Goal: Contribute content: Add original content to the website for others to see

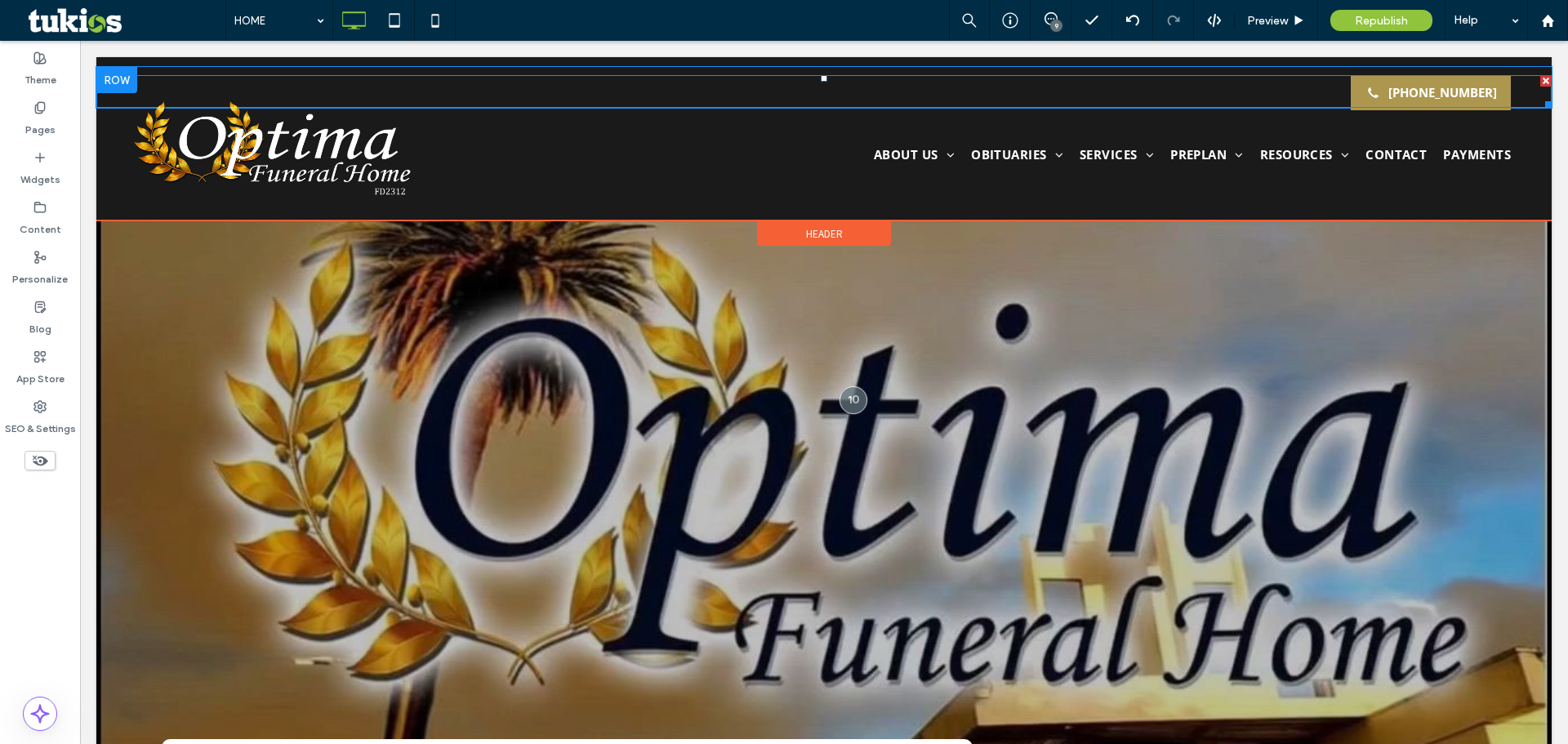
click at [1359, 95] on span at bounding box center [824, 92] width 1455 height 32
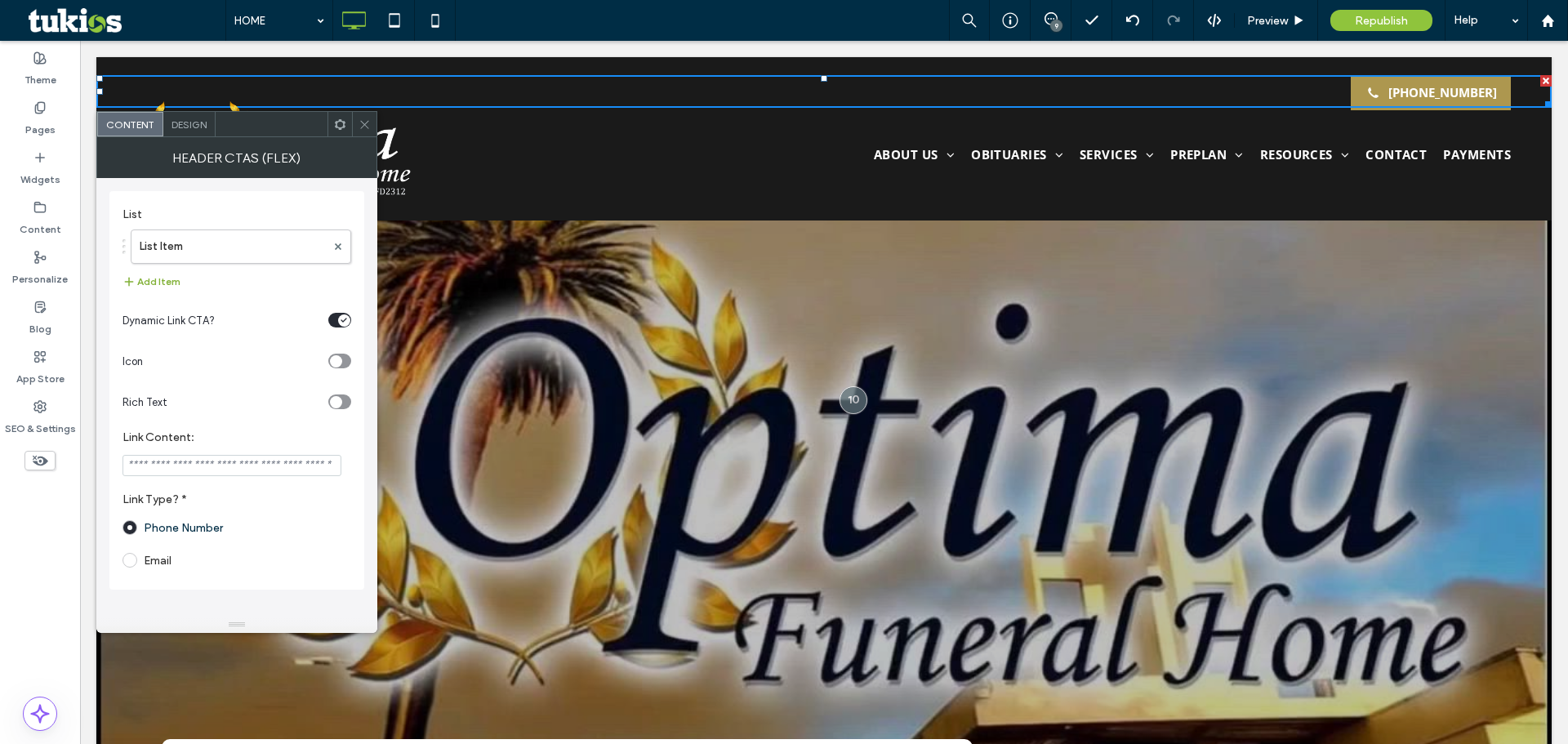
click at [170, 277] on button "Add Item" at bounding box center [151, 281] width 58 height 20
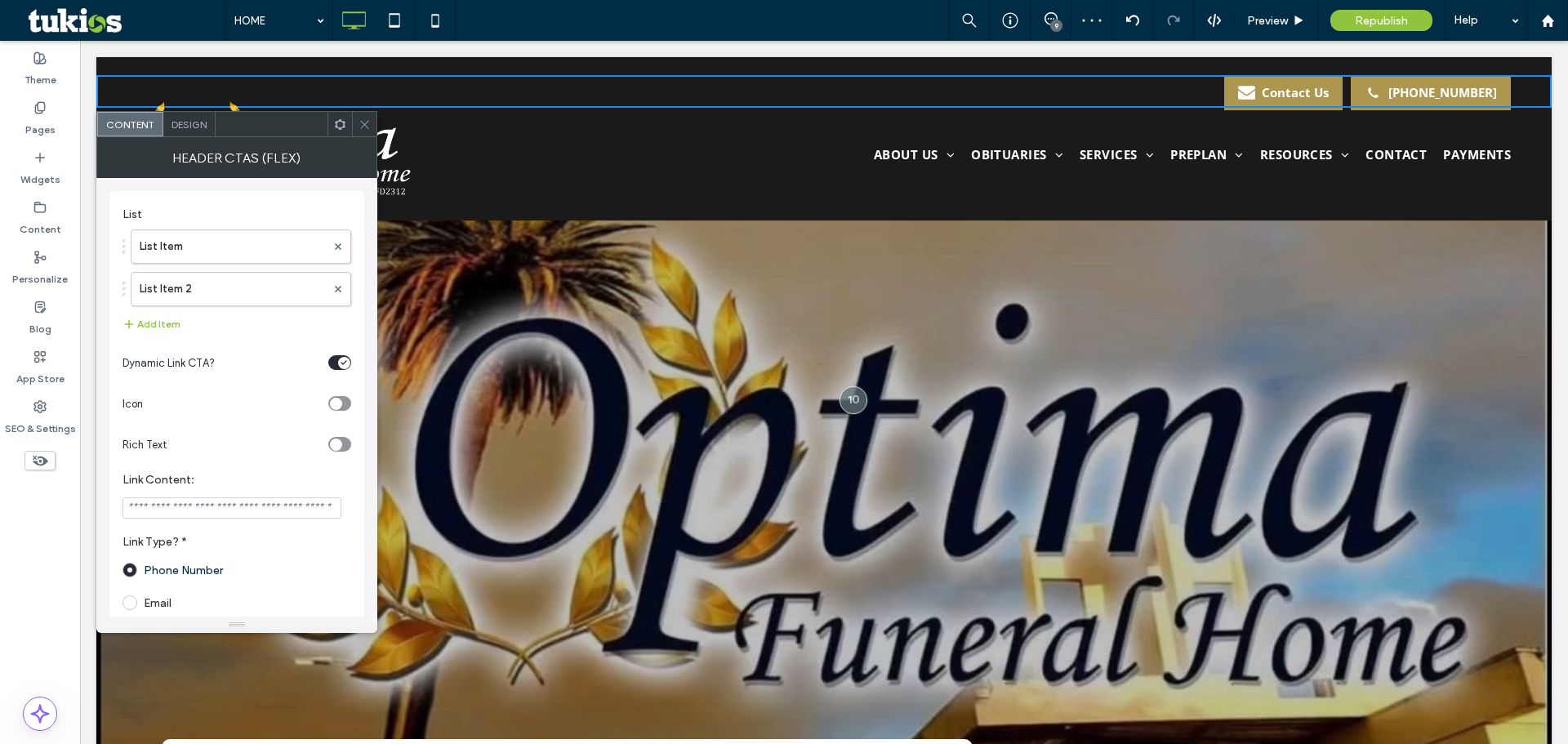
click at [199, 250] on label "List Item" at bounding box center [232, 246] width 186 height 32
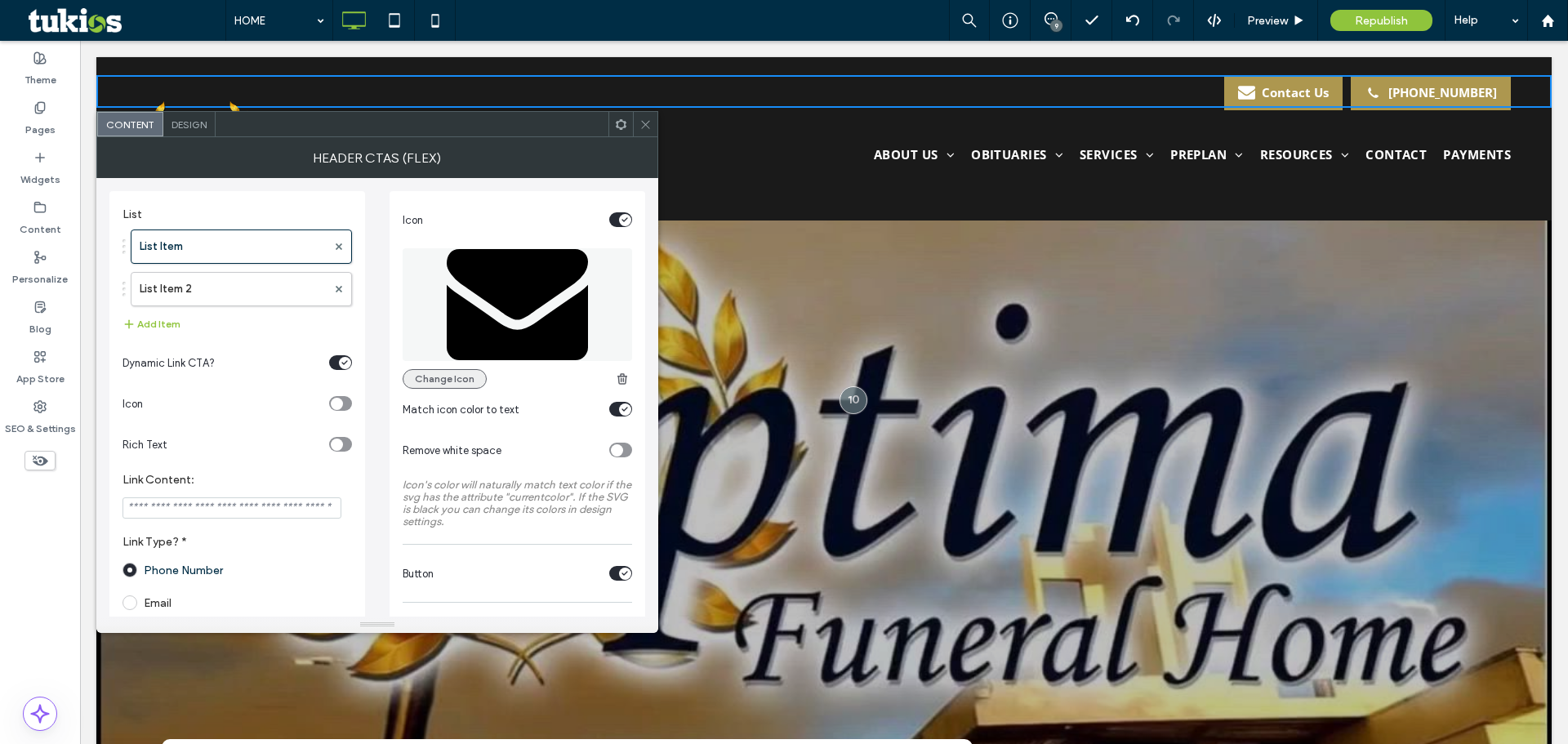
click at [443, 373] on button "Change Icon" at bounding box center [444, 378] width 84 height 20
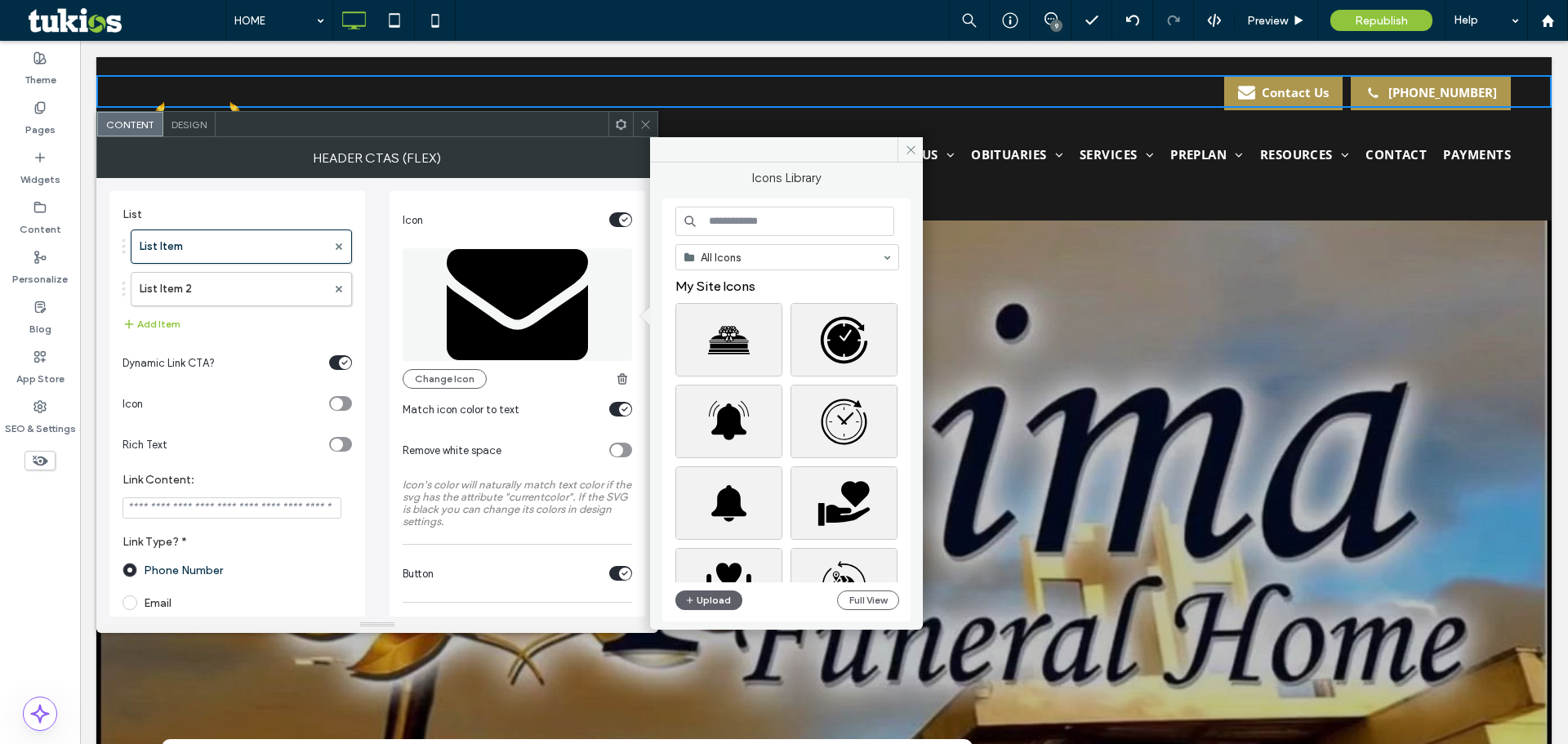
click at [758, 227] on input at bounding box center [785, 221] width 219 height 30
type input "******"
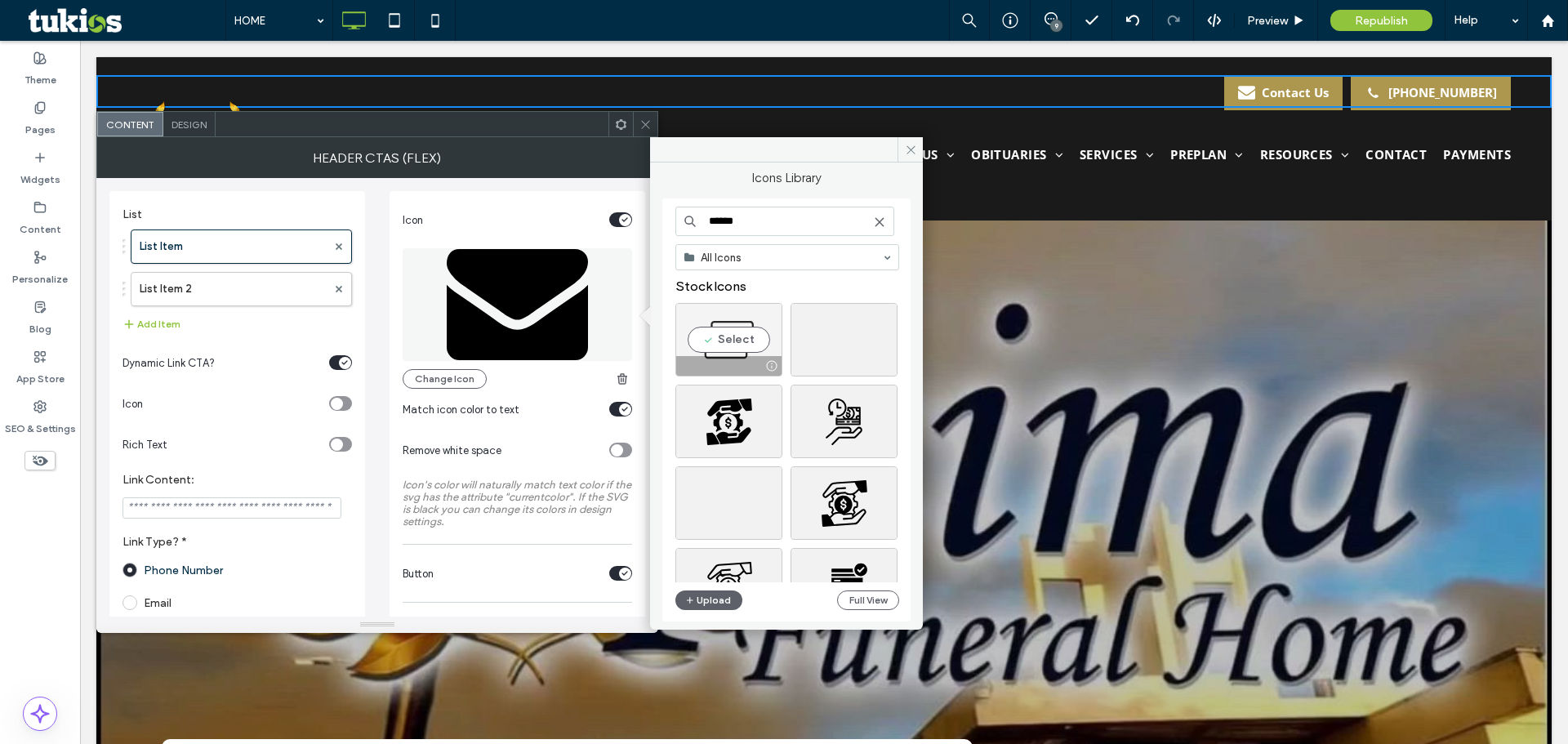
click at [750, 337] on div "Select" at bounding box center [729, 339] width 107 height 74
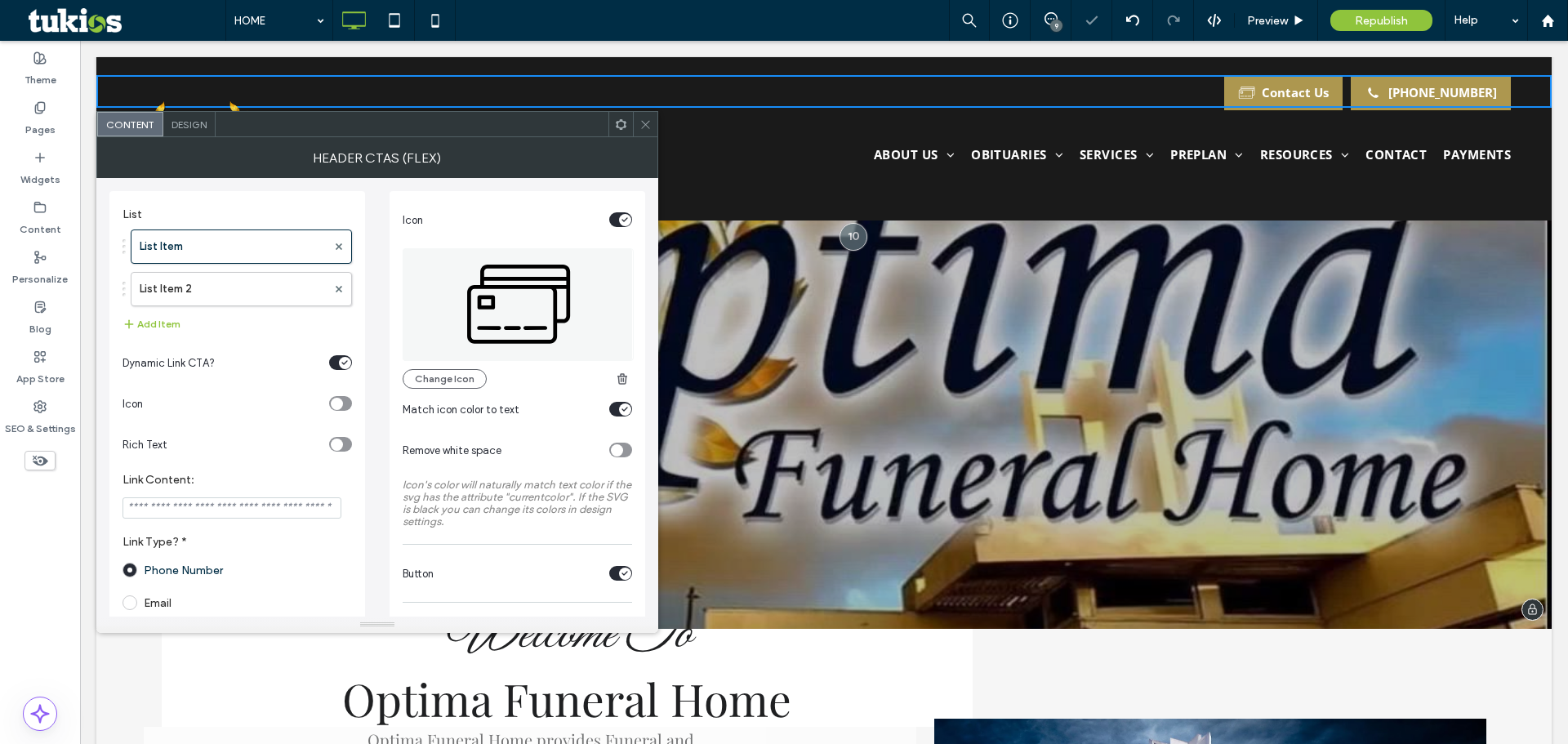
scroll to position [81, 0]
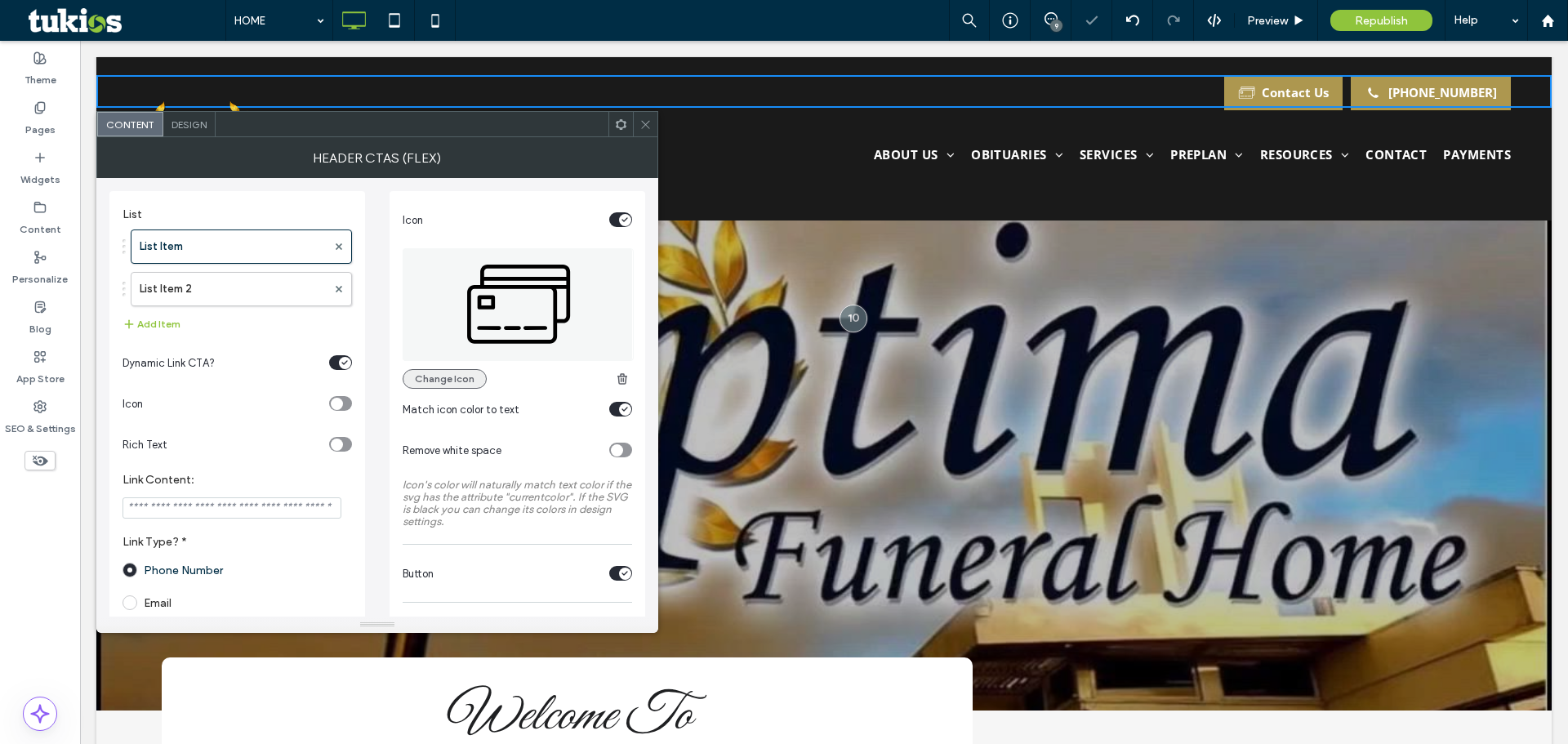
click at [453, 373] on button "Change Icon" at bounding box center [444, 378] width 84 height 20
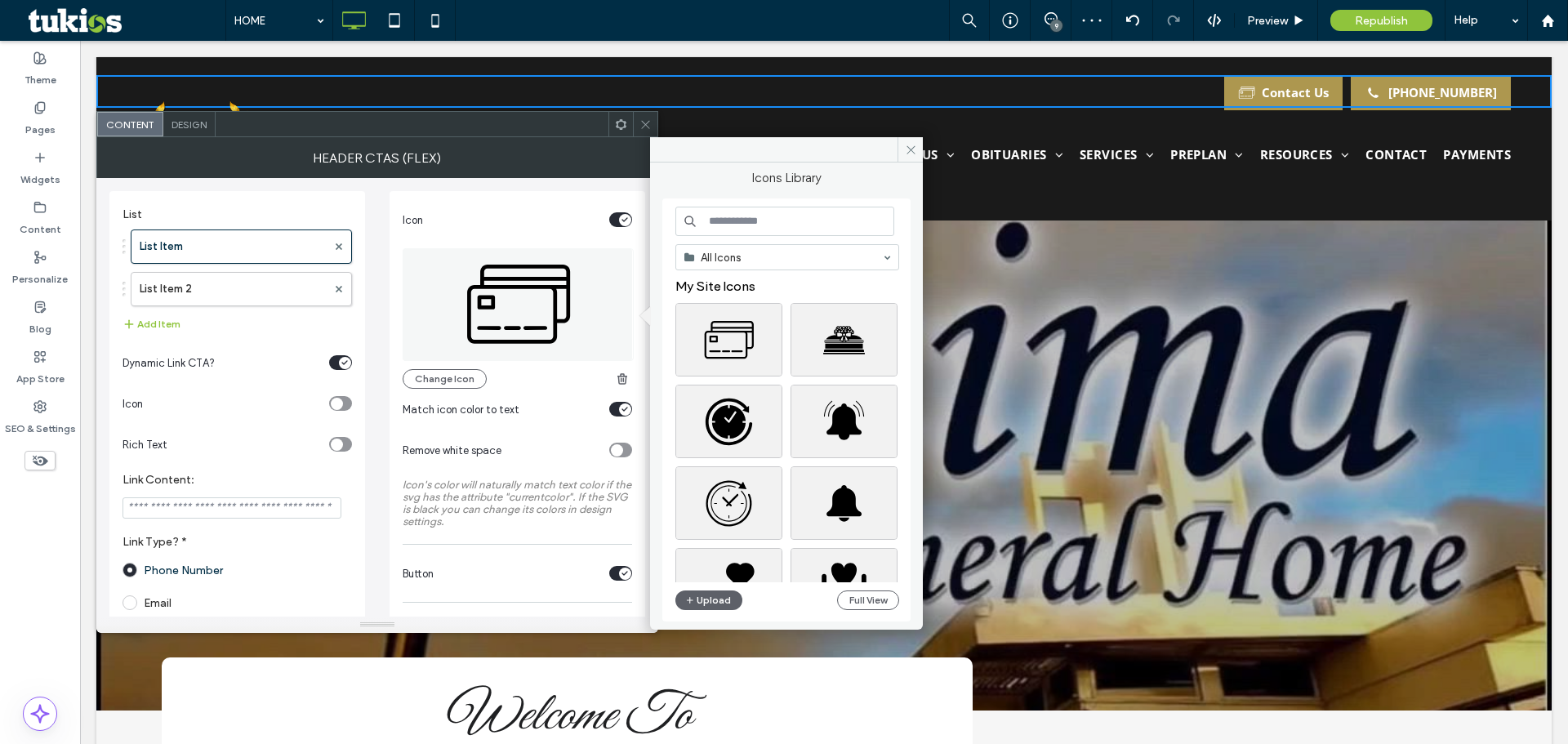
click at [796, 223] on input at bounding box center [785, 221] width 219 height 30
type input "****"
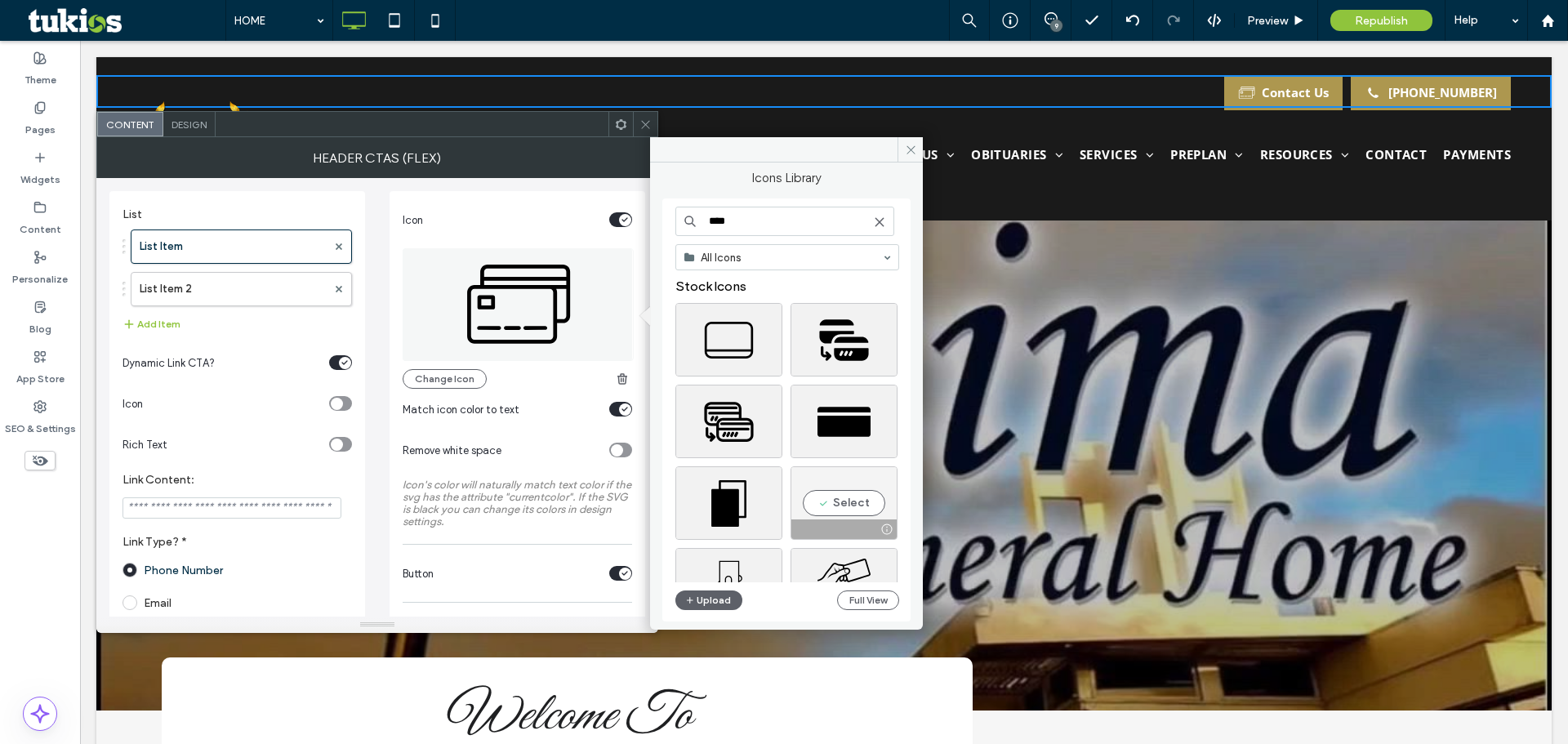
click at [842, 497] on div "Select" at bounding box center [844, 503] width 107 height 74
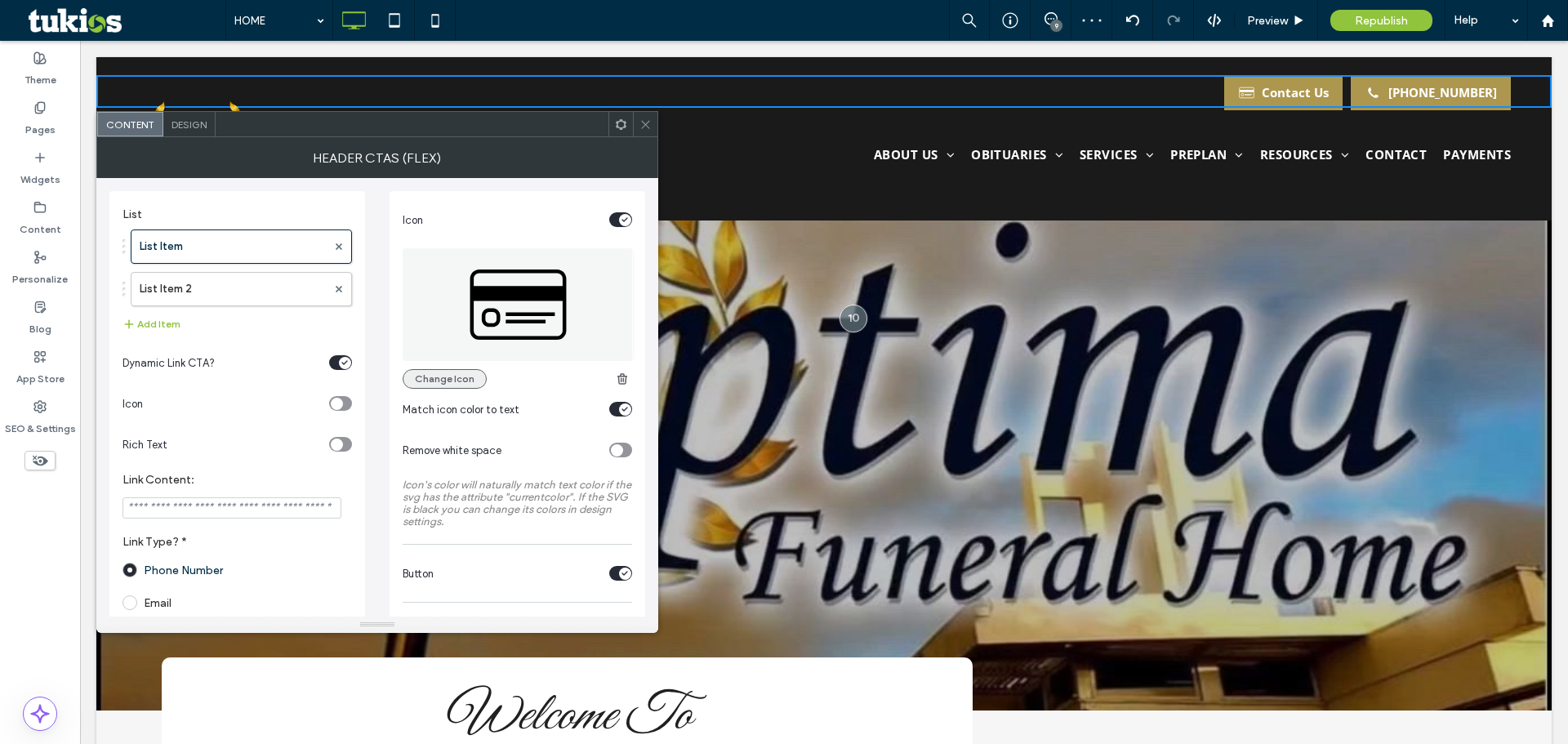
click at [460, 382] on button "Change Icon" at bounding box center [444, 378] width 84 height 20
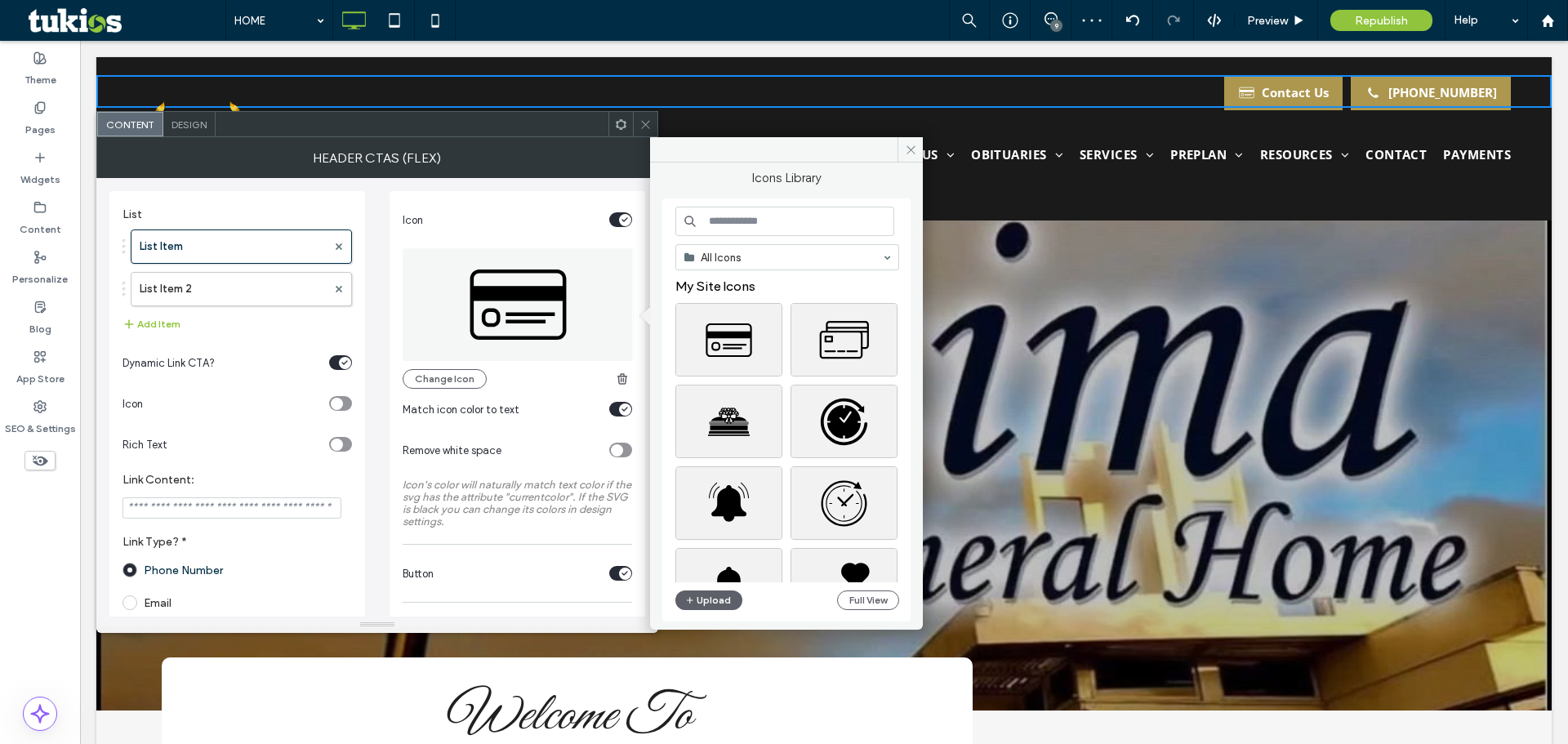
click at [810, 219] on input at bounding box center [785, 221] width 219 height 30
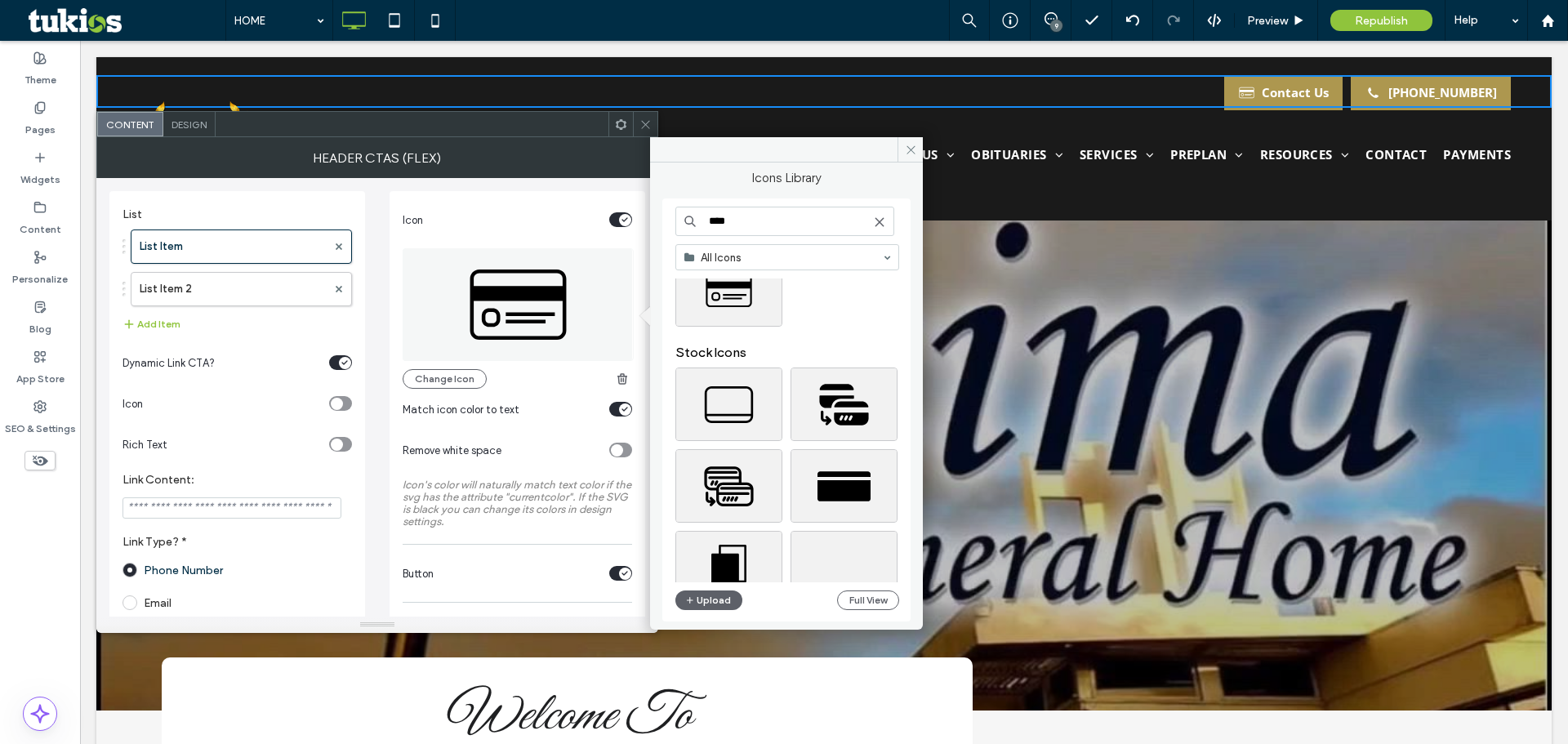
scroll to position [0, 0]
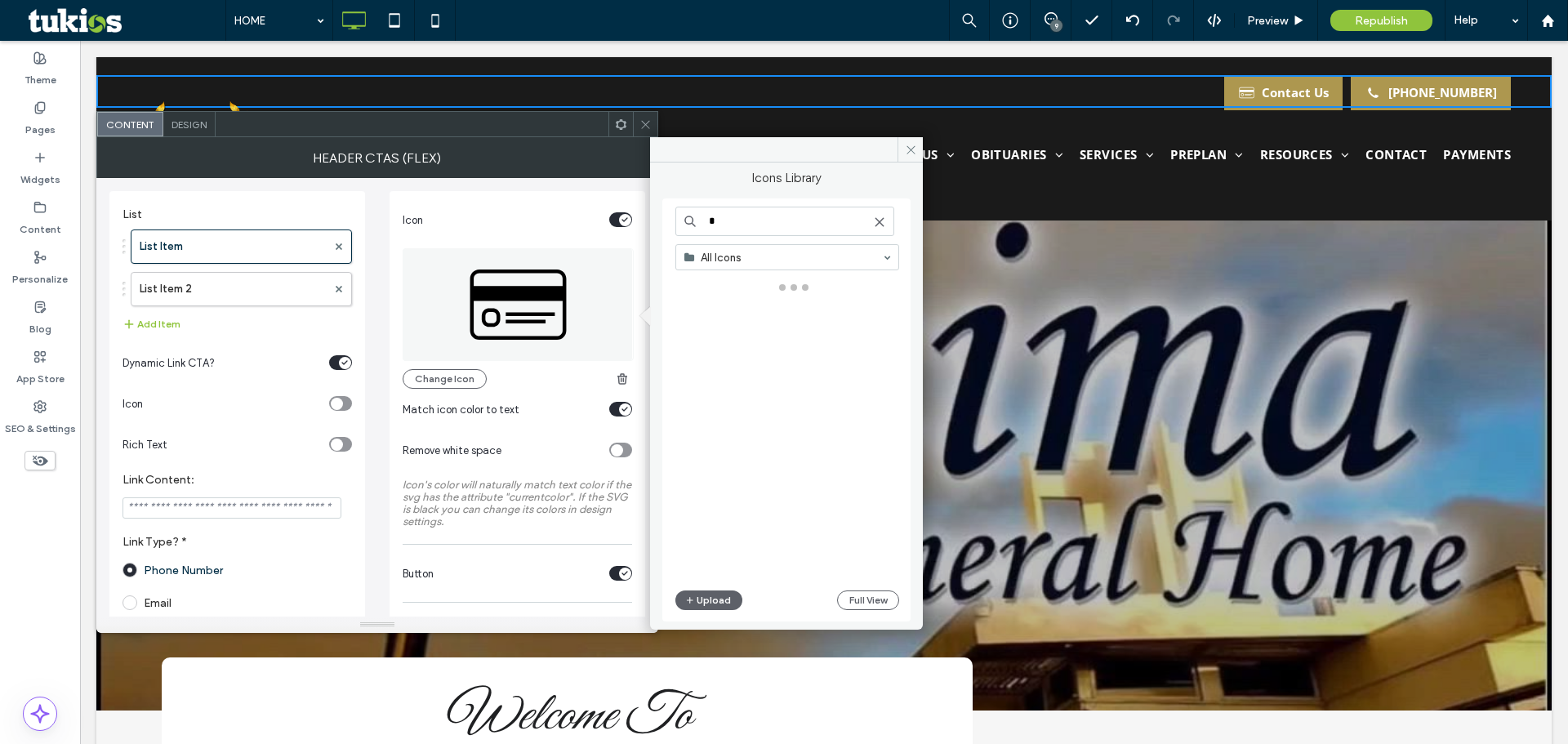
type input "*"
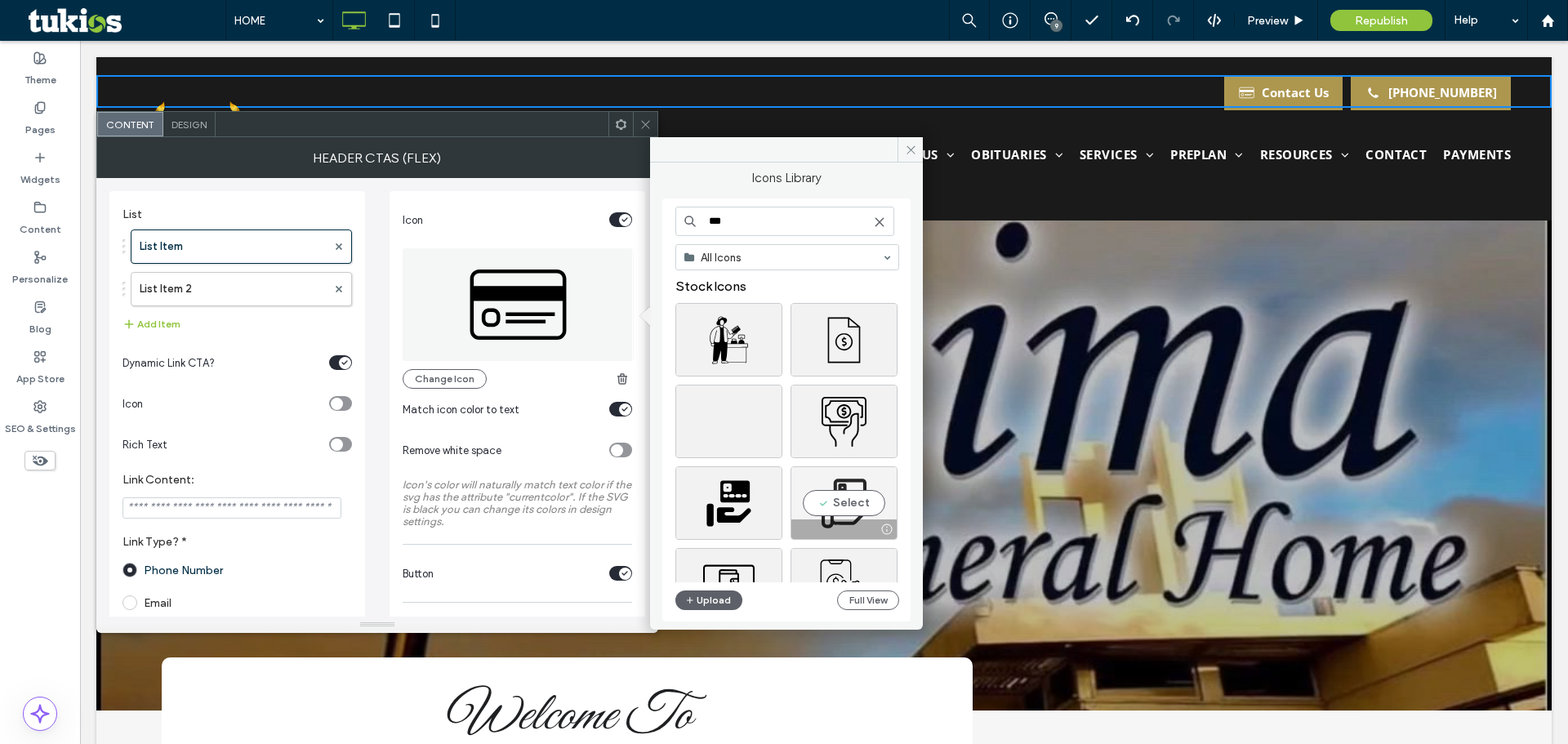
type input "***"
click at [858, 508] on div "Select" at bounding box center [844, 503] width 107 height 74
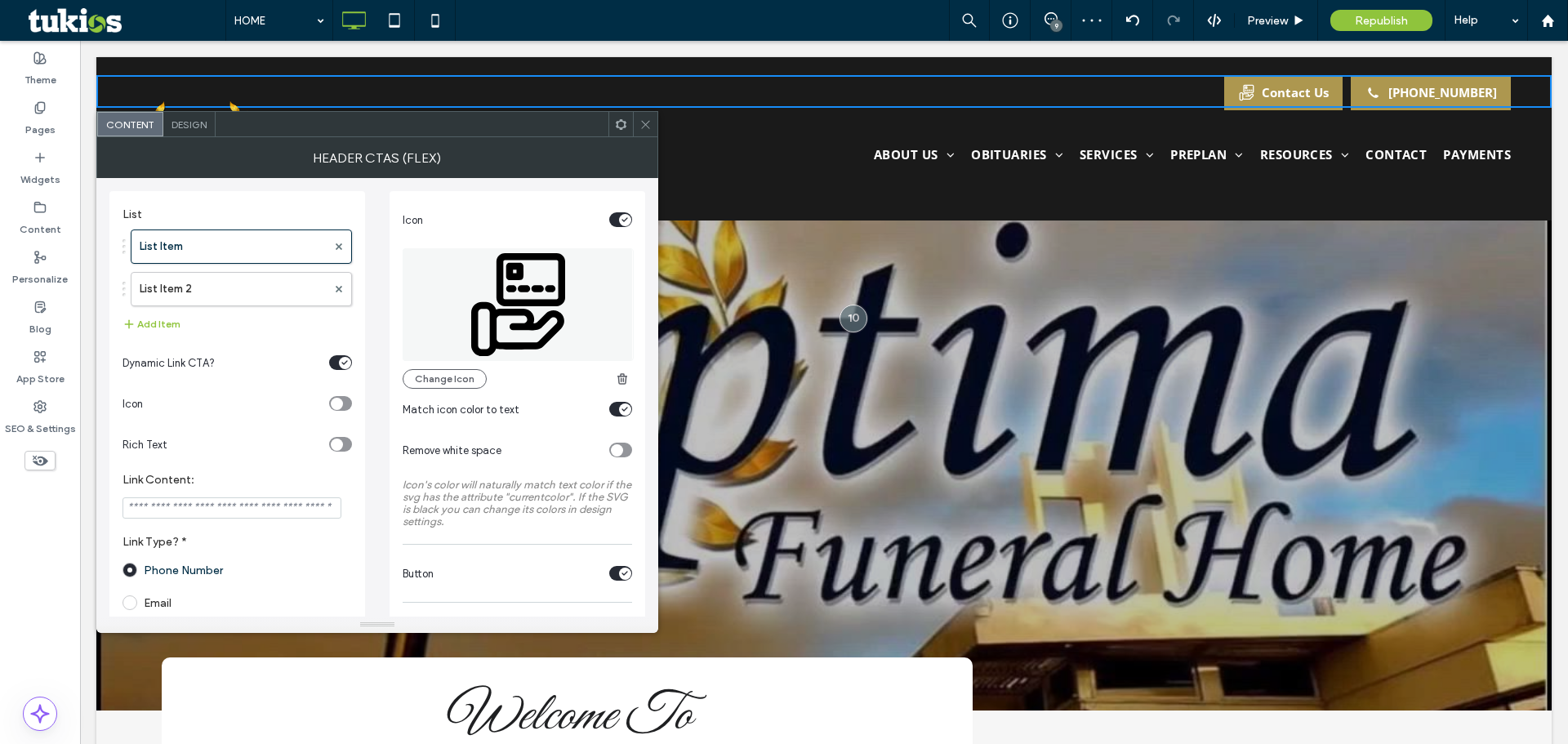
scroll to position [163, 0]
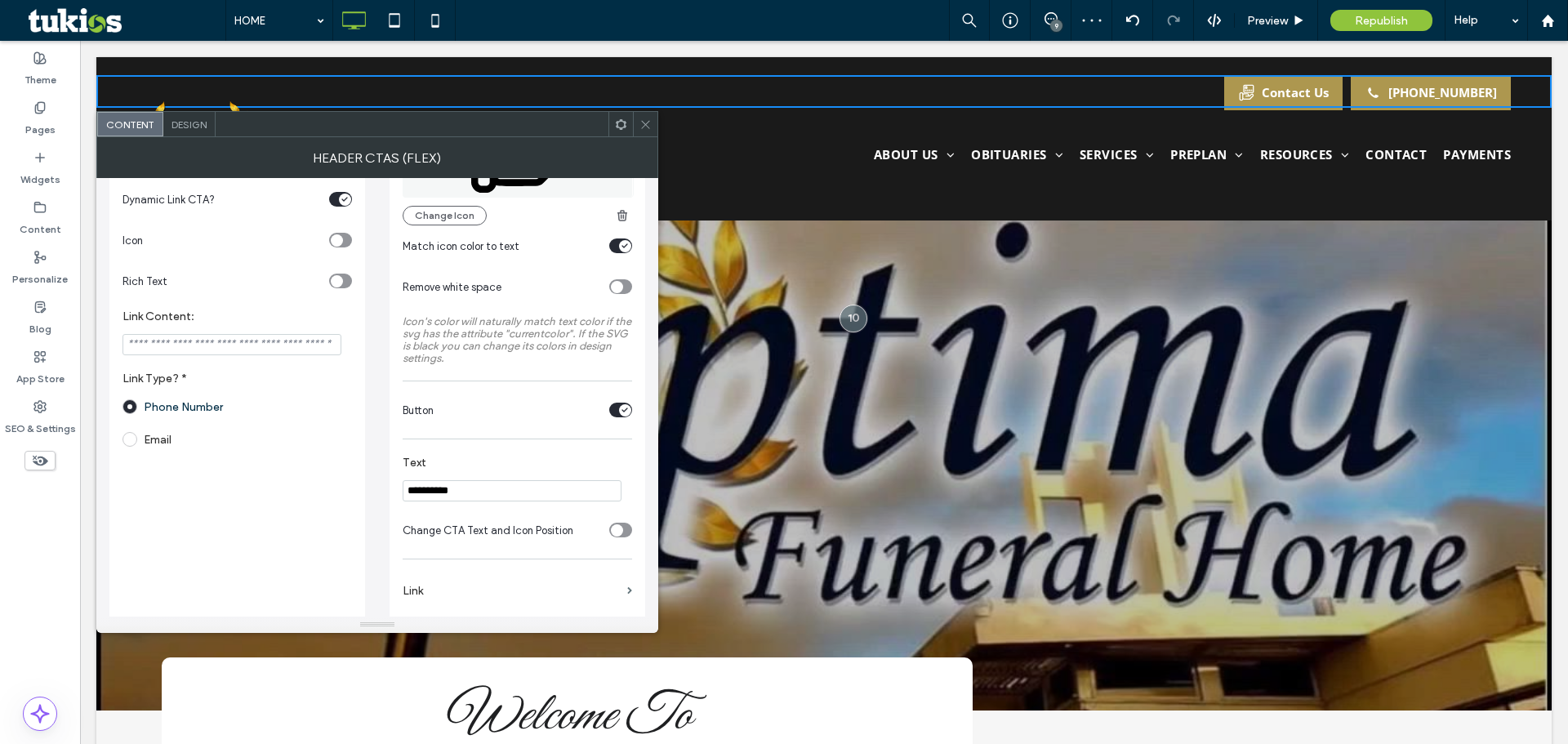
click at [485, 488] on input "**********" at bounding box center [512, 490] width 219 height 21
click at [490, 484] on input "*******" at bounding box center [512, 490] width 219 height 21
type input "**********"
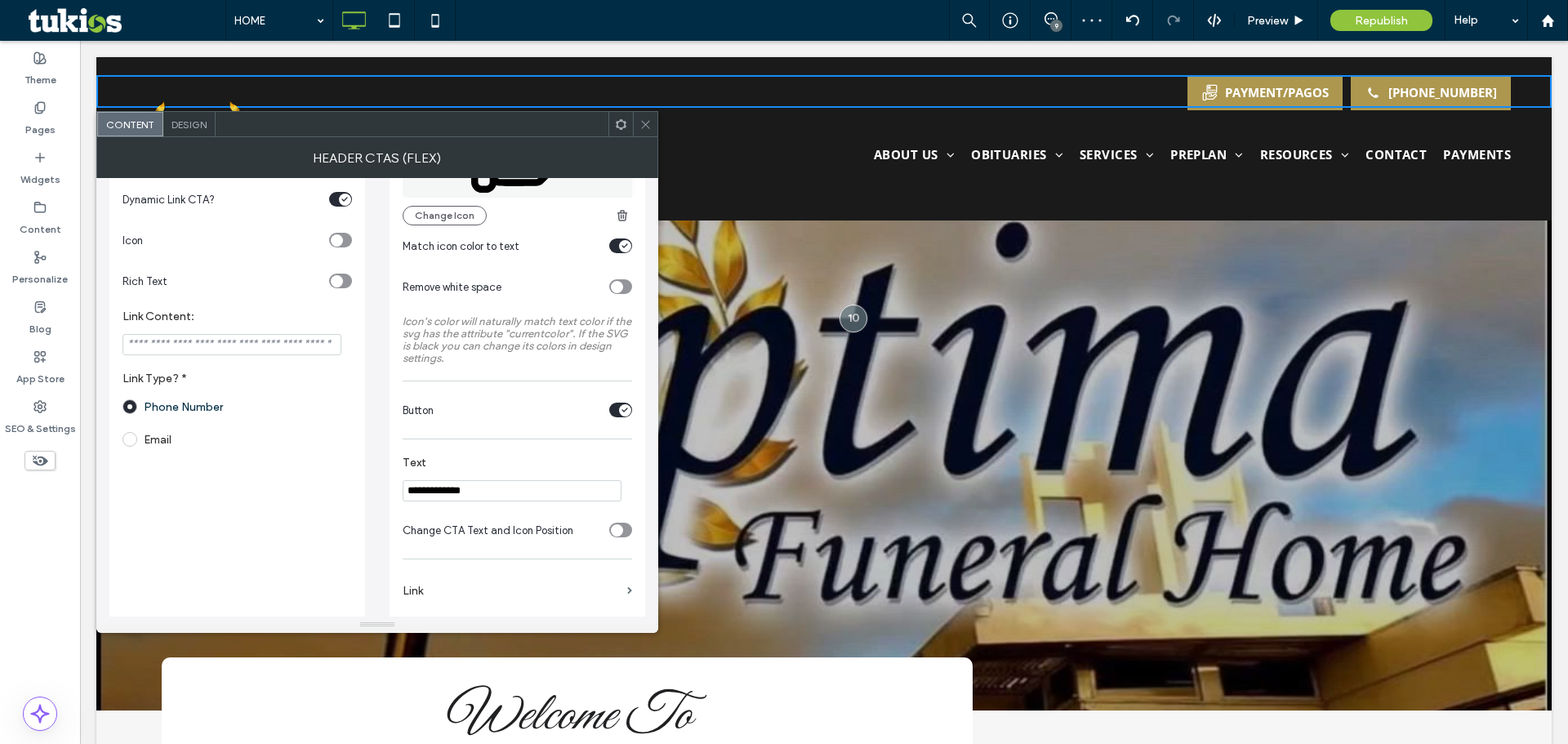
click at [647, 123] on icon at bounding box center [646, 125] width 12 height 12
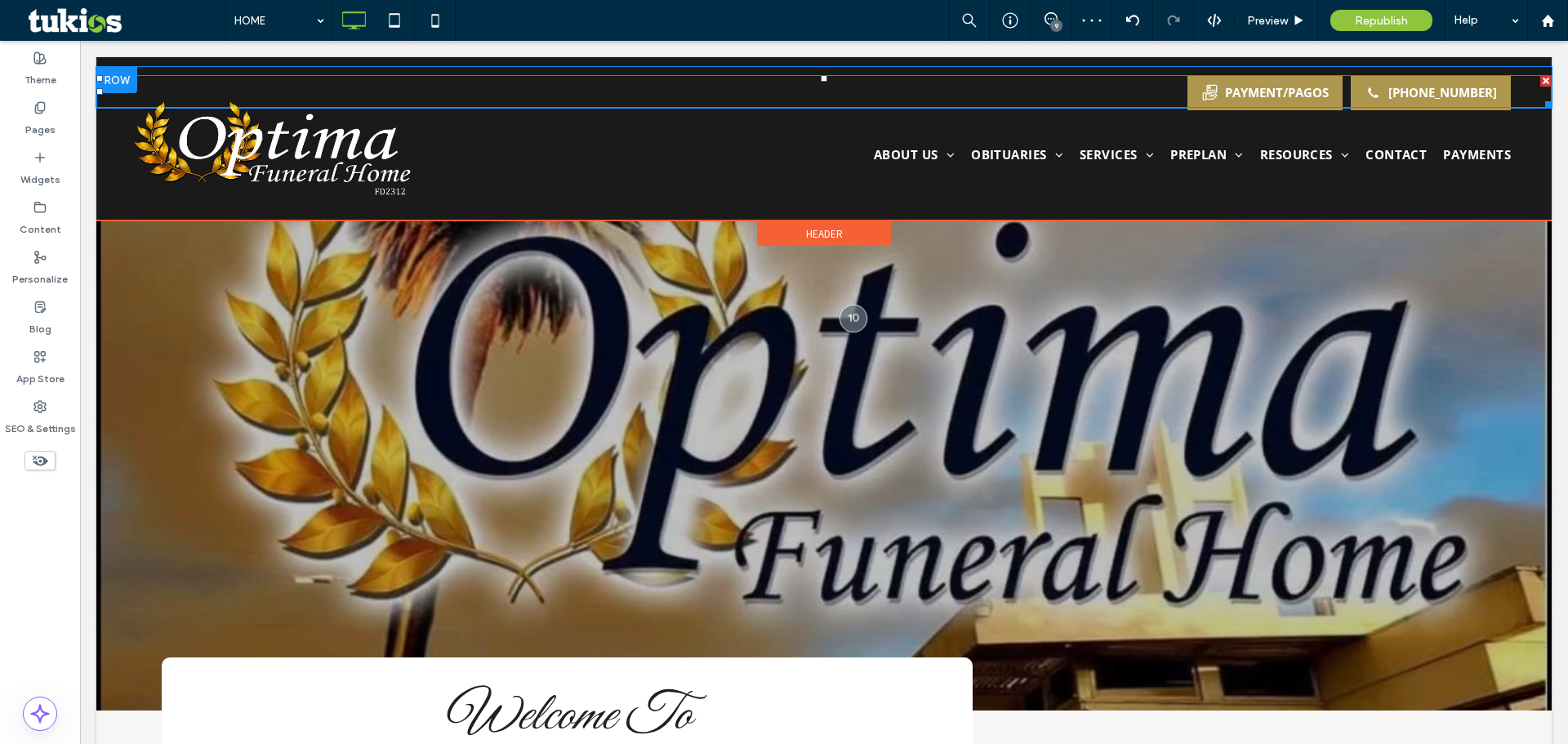
click at [1263, 87] on span at bounding box center [824, 92] width 1455 height 32
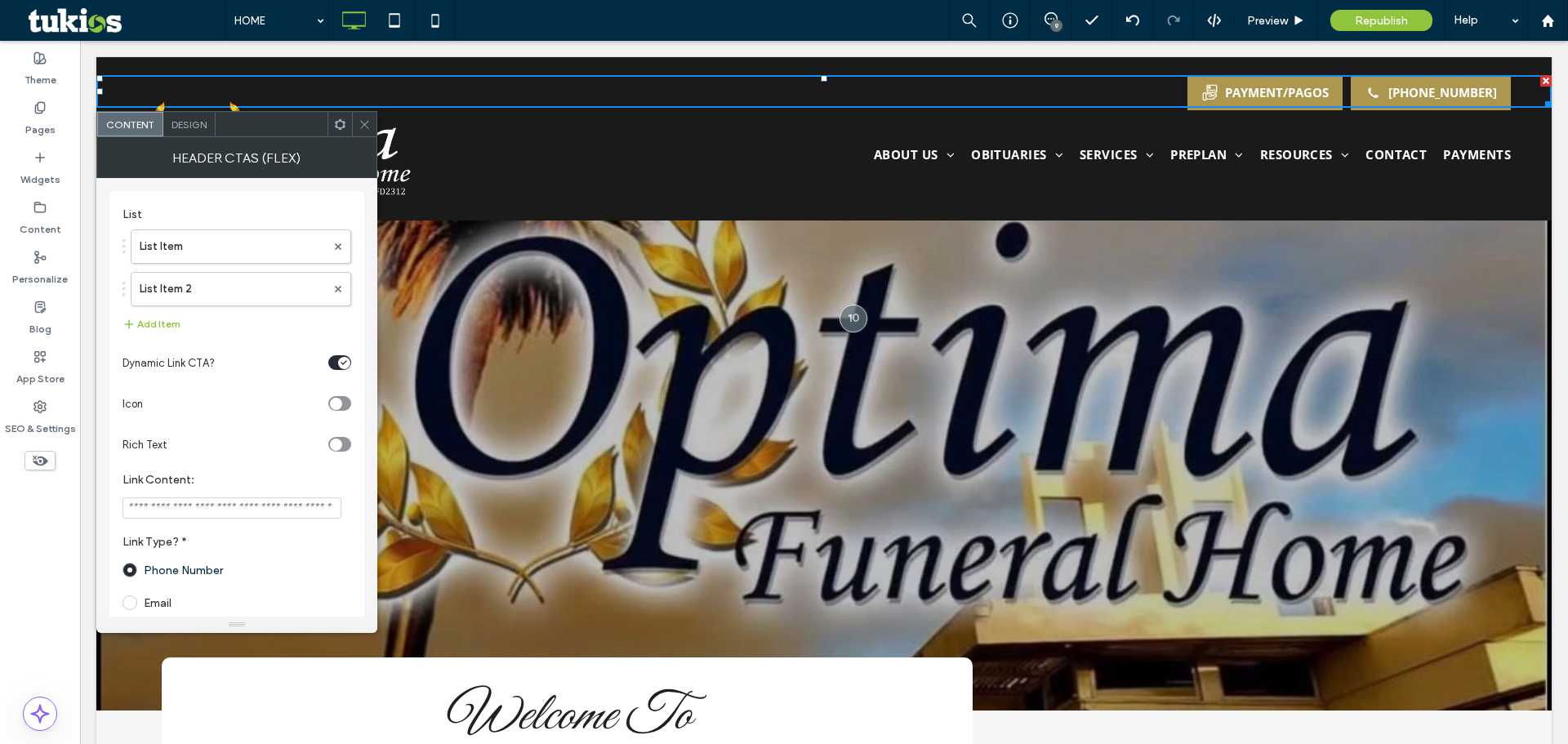
click at [1456, 154] on span "PAYMENTS" at bounding box center [1477, 154] width 68 height 19
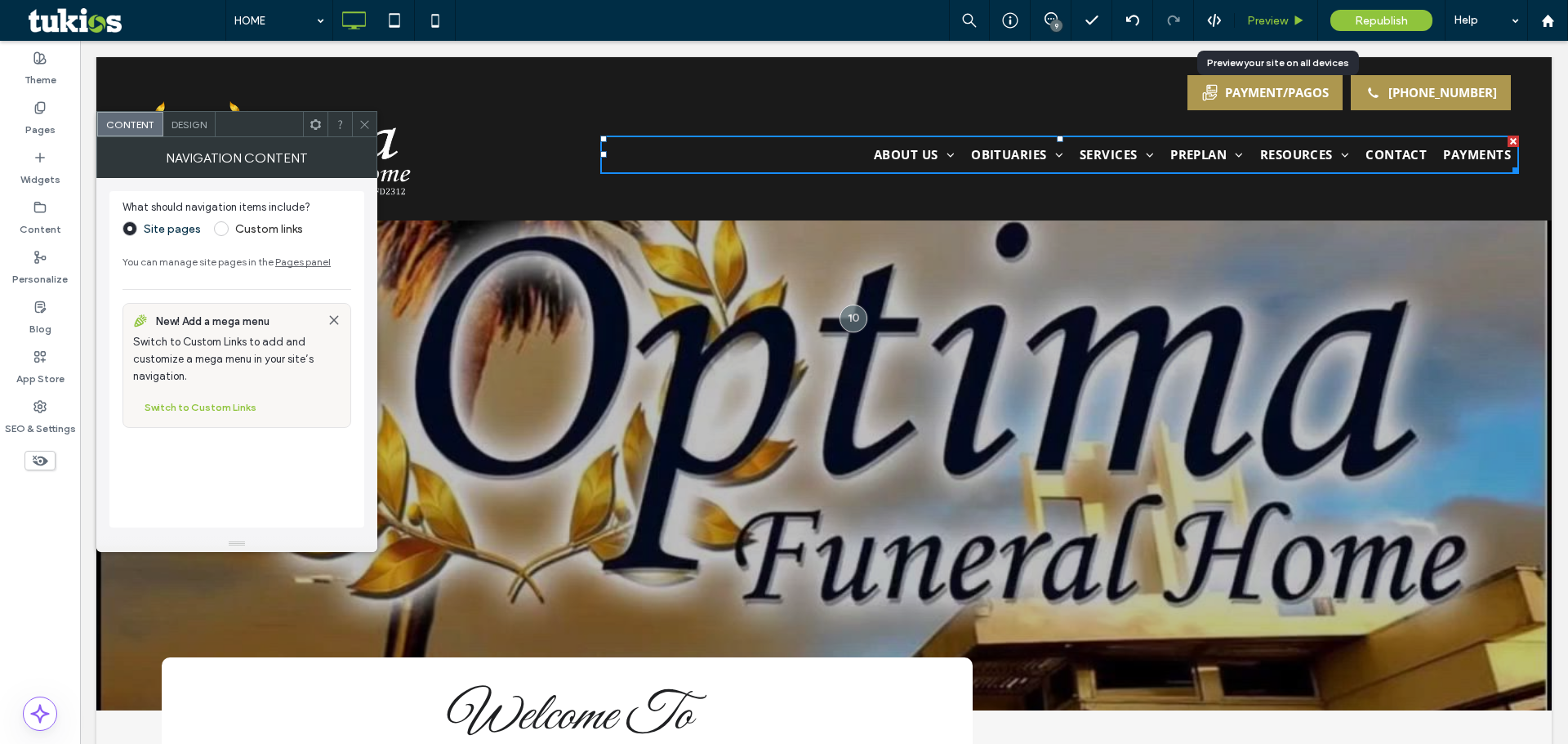
click at [1285, 25] on span "Preview" at bounding box center [1268, 20] width 41 height 14
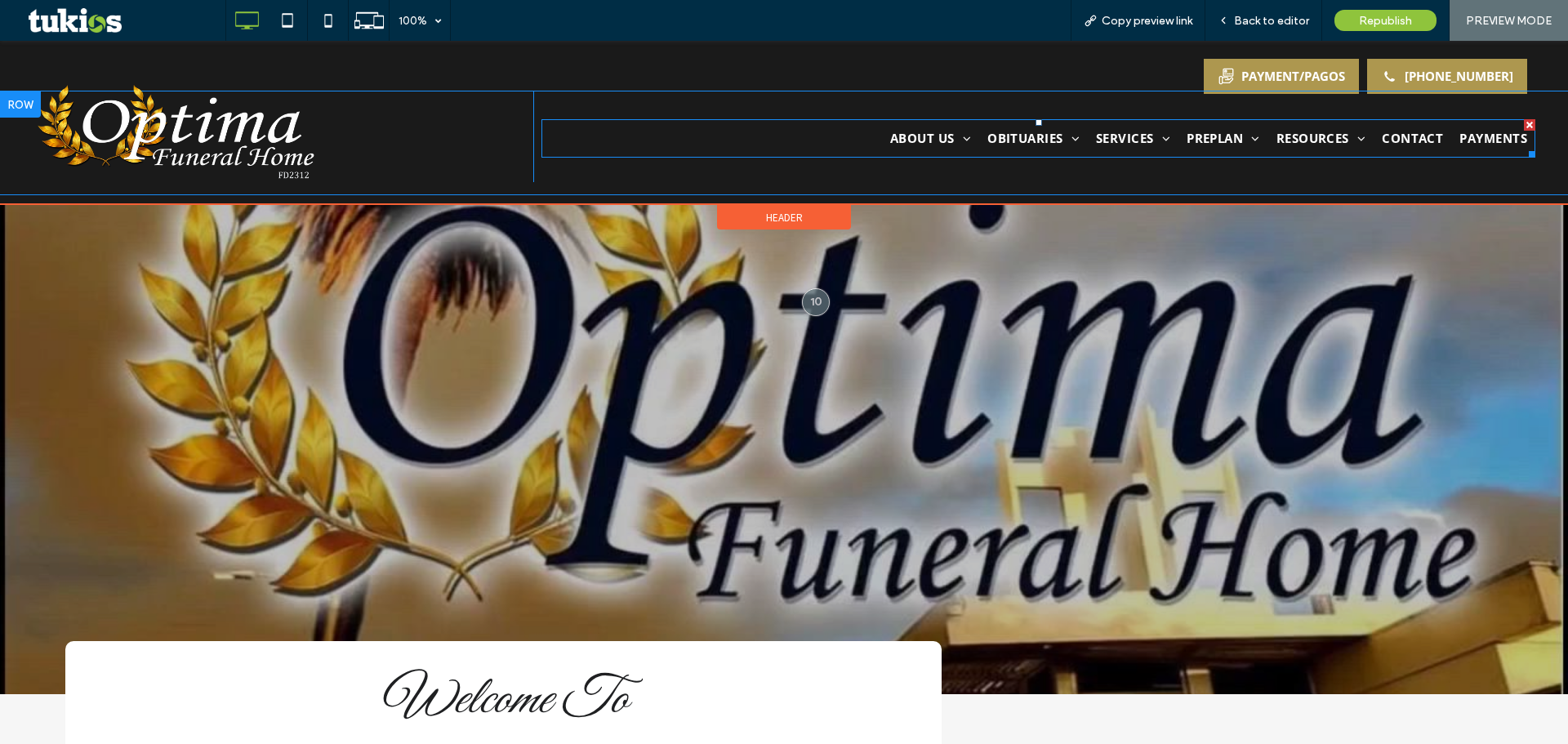
click at [1488, 143] on span "PAYMENTS" at bounding box center [1493, 138] width 68 height 19
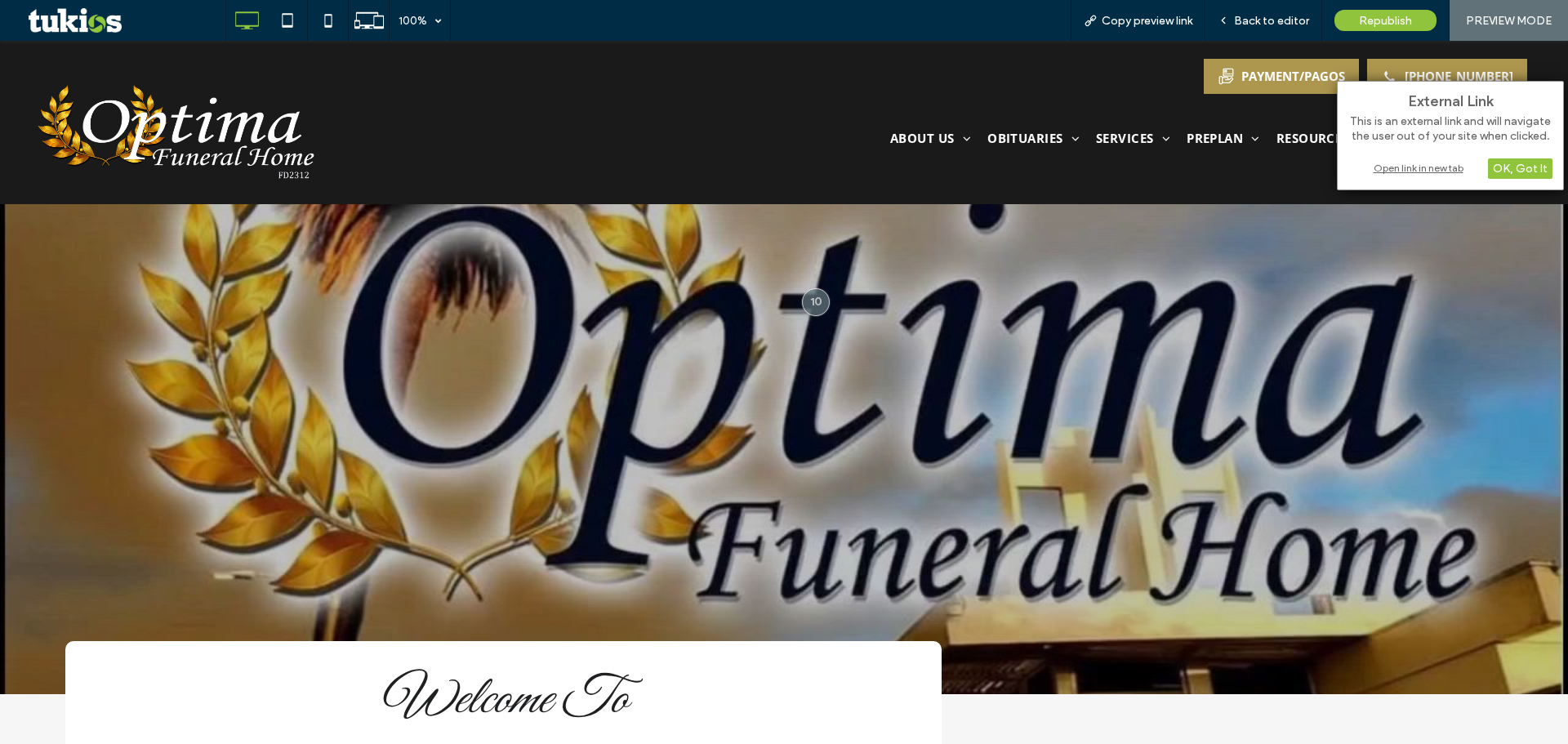
click at [1430, 167] on div "Open link in new tab" at bounding box center [1450, 168] width 204 height 17
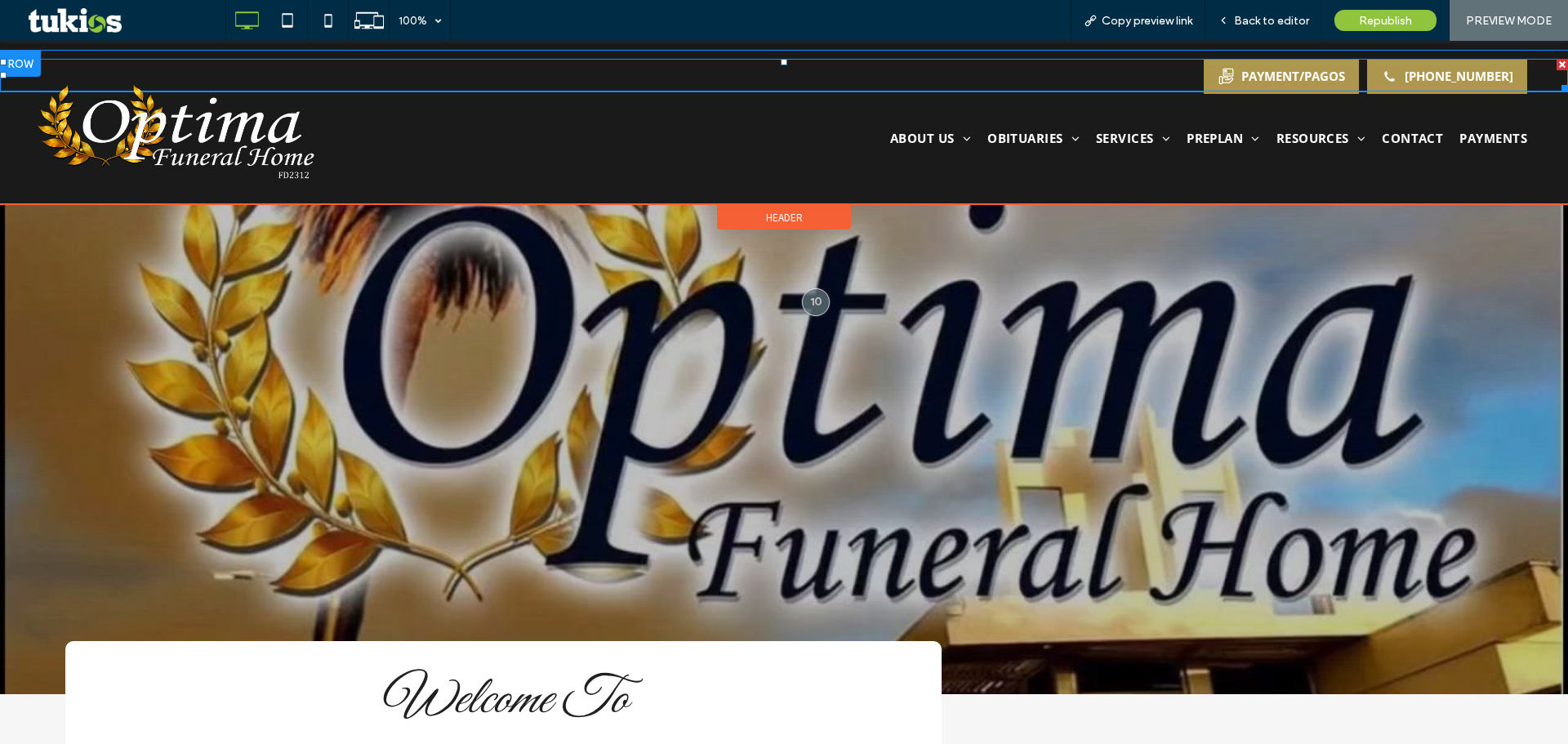
click at [1262, 76] on span at bounding box center [784, 75] width 1568 height 32
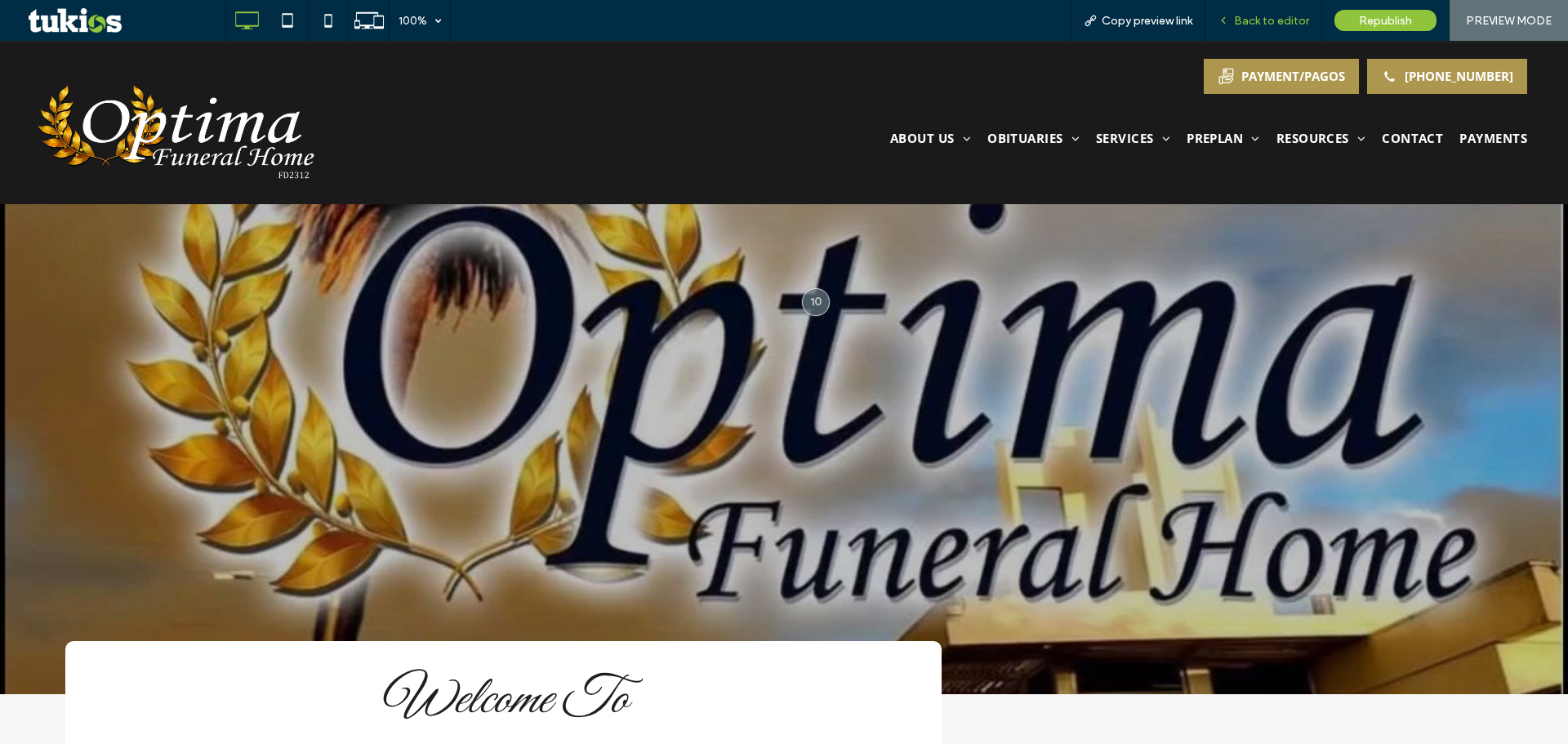
drag, startPoint x: 1285, startPoint y: 15, endPoint x: 1296, endPoint y: 17, distance: 11.2
click at [1285, 15] on span "Back to editor" at bounding box center [1271, 20] width 76 height 14
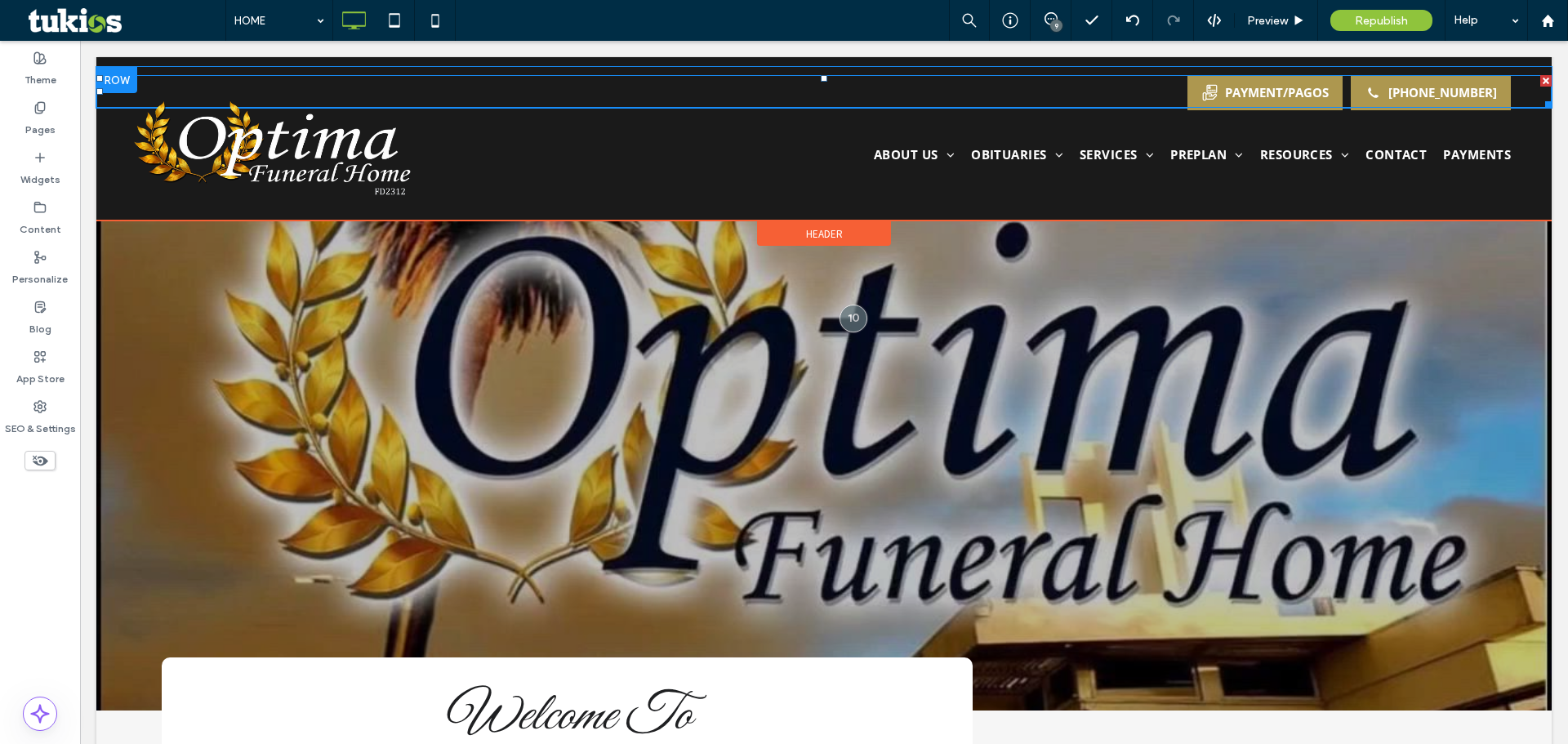
click at [1296, 92] on span at bounding box center [824, 92] width 1455 height 32
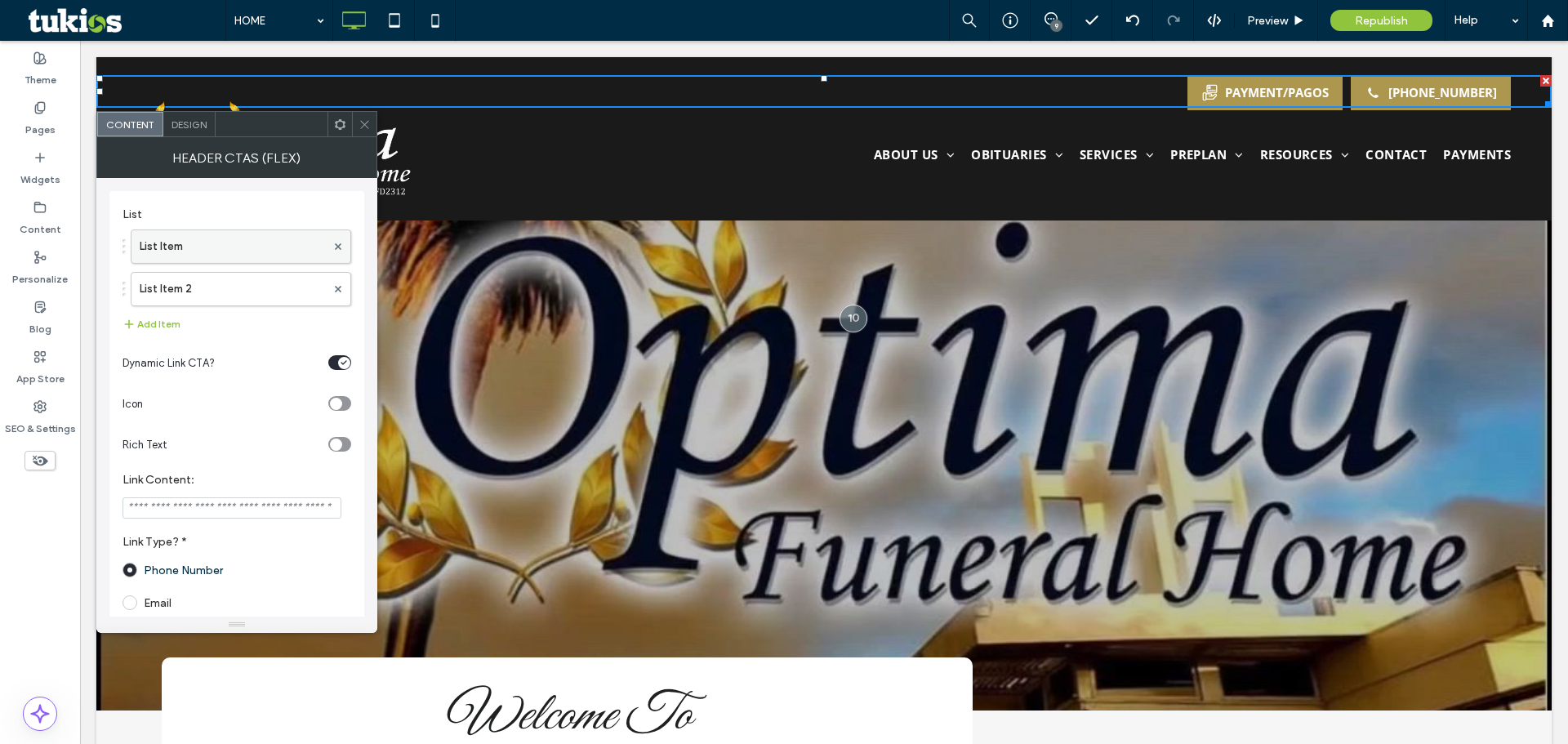
click at [232, 250] on label "List Item" at bounding box center [232, 246] width 186 height 32
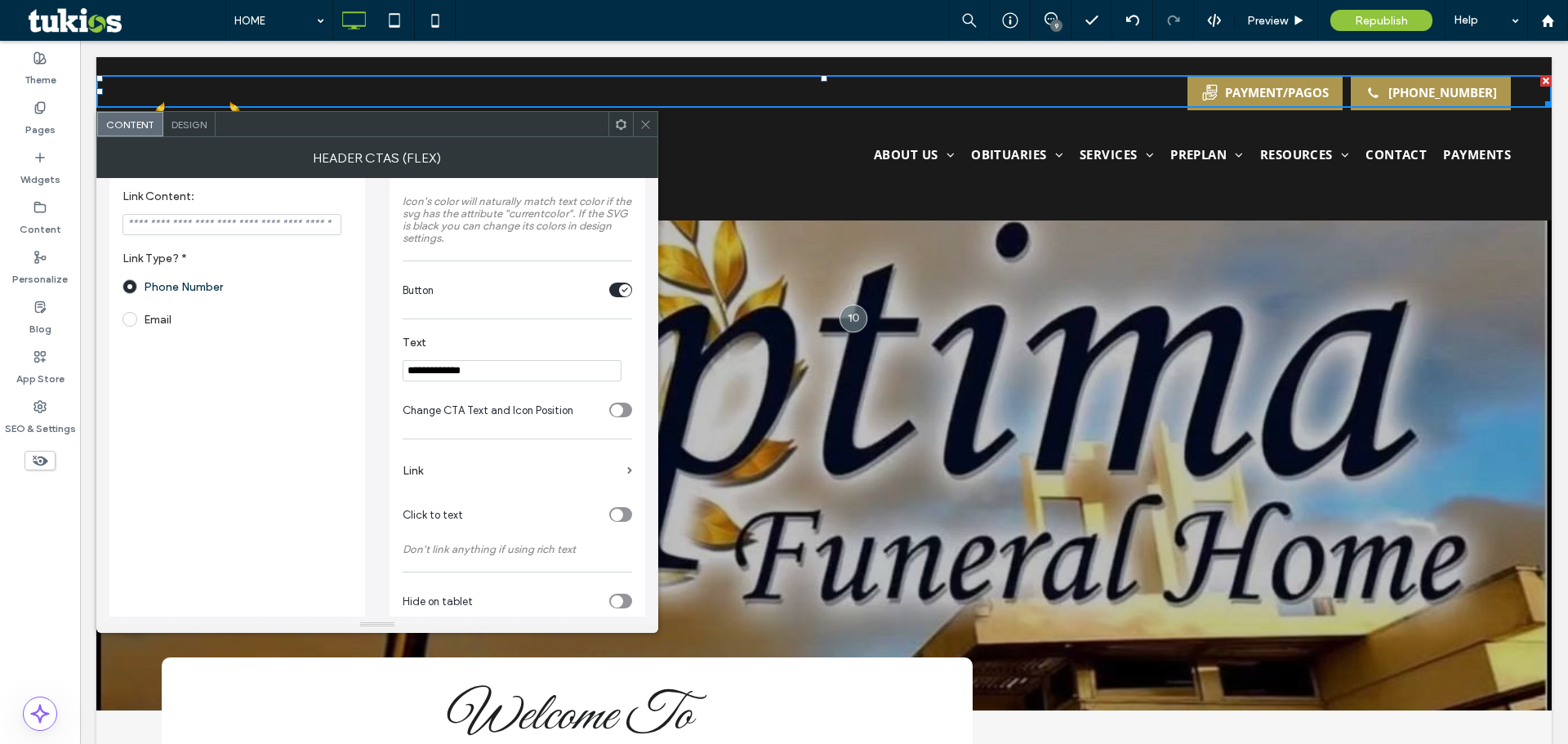
scroll to position [314, 0]
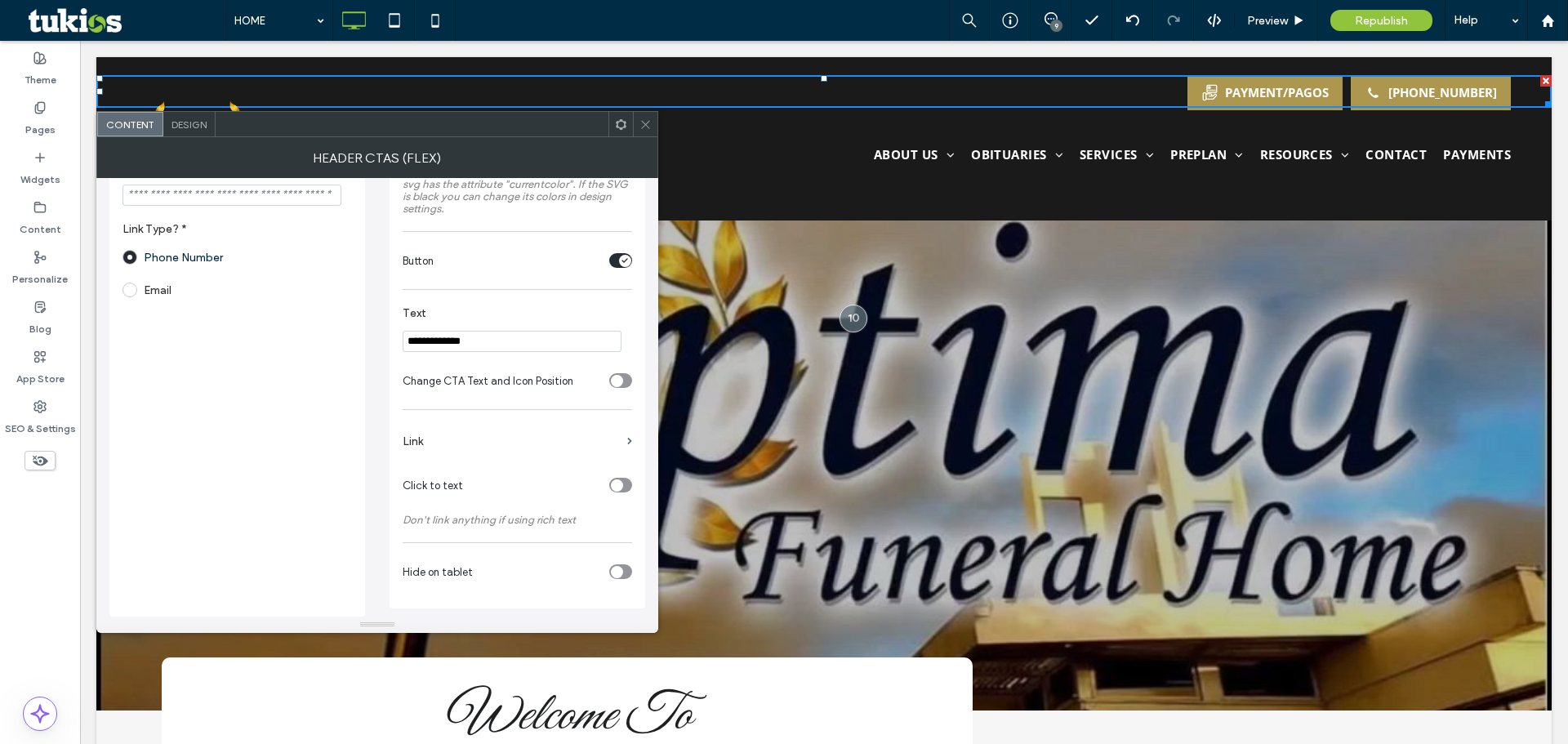
click at [505, 428] on label "Link" at bounding box center [511, 441] width 218 height 31
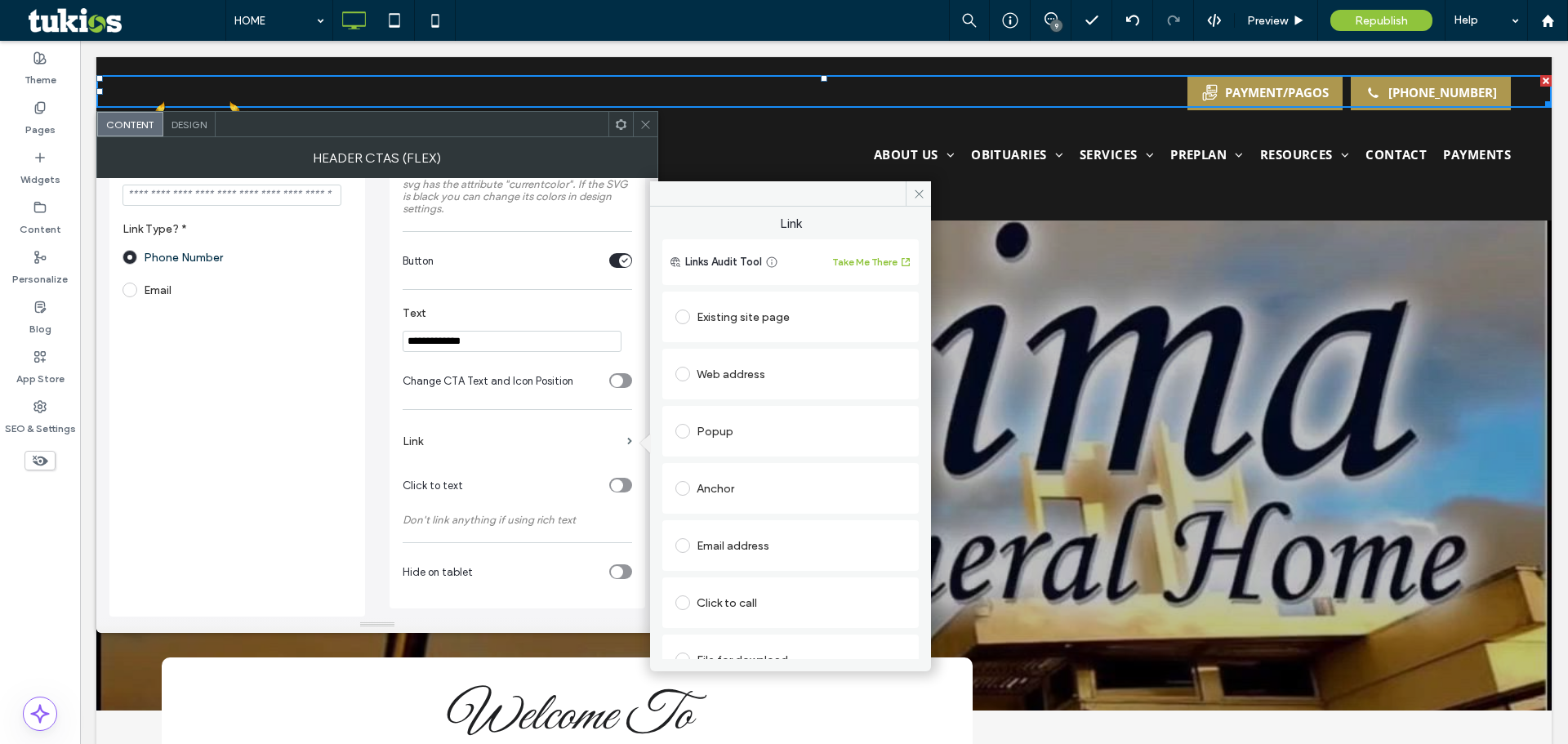
click at [729, 381] on div "Web address" at bounding box center [790, 373] width 230 height 26
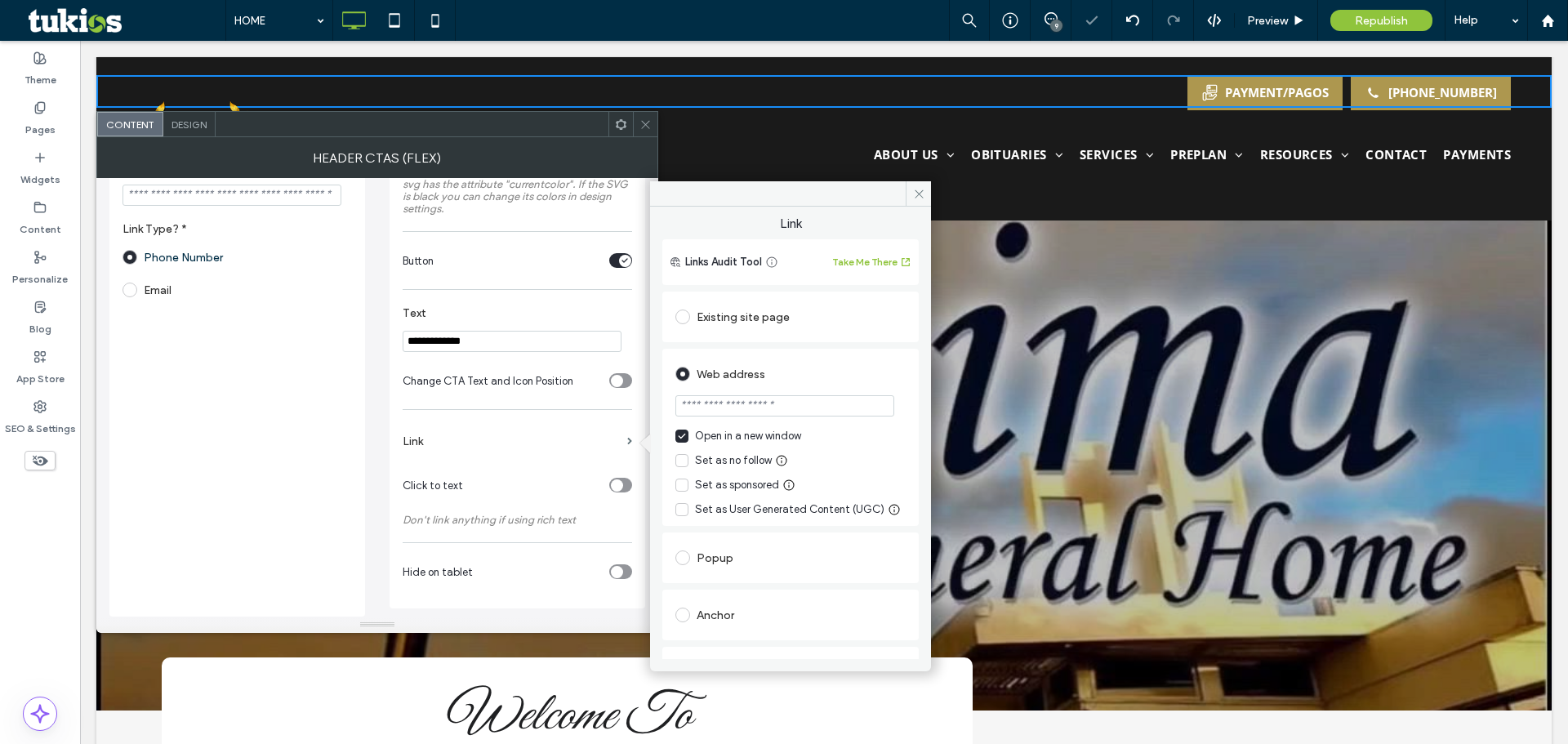
click at [788, 405] on input "url" at bounding box center [785, 406] width 219 height 21
paste input "**********"
type input "**********"
click at [921, 192] on use at bounding box center [919, 193] width 8 height 8
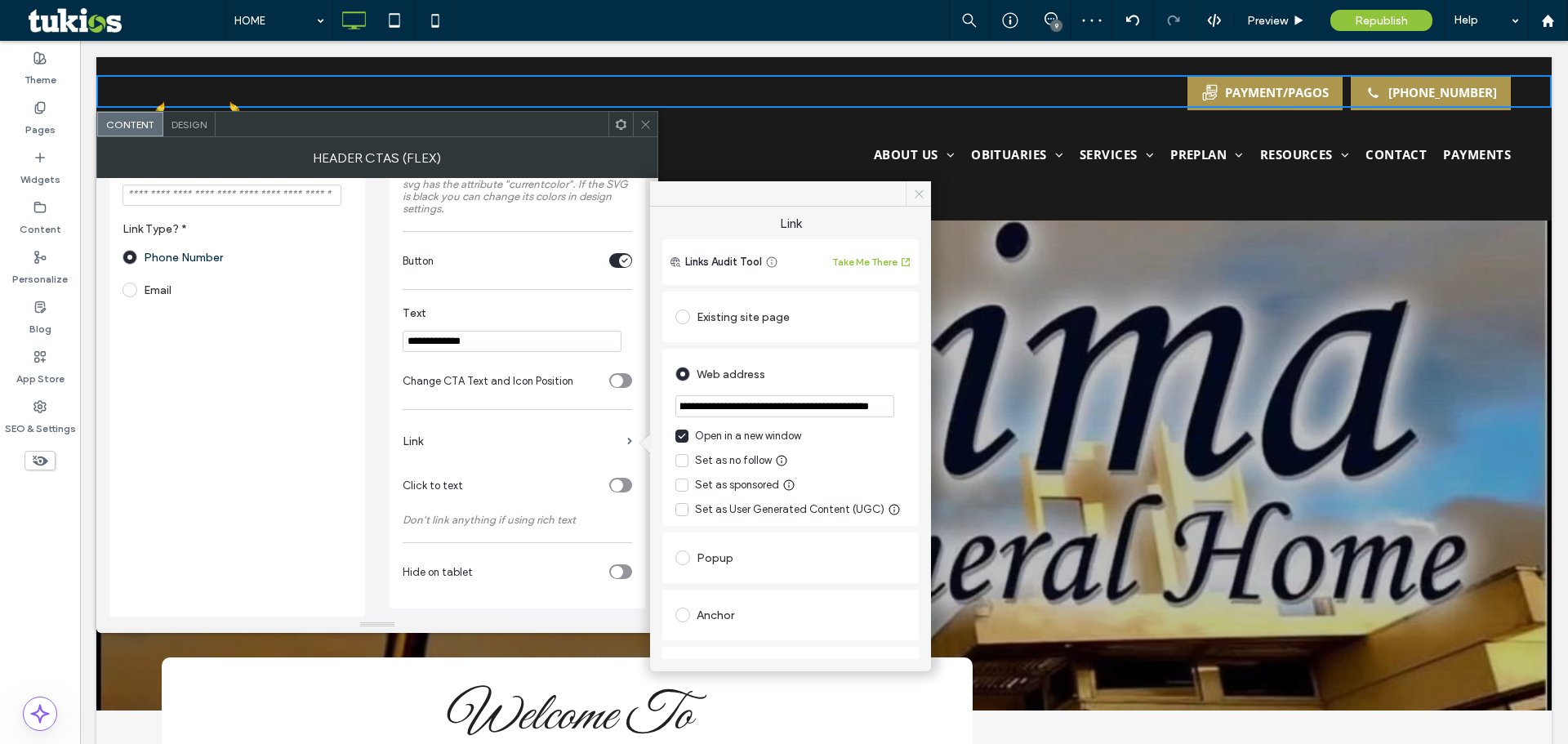
scroll to position [0, 0]
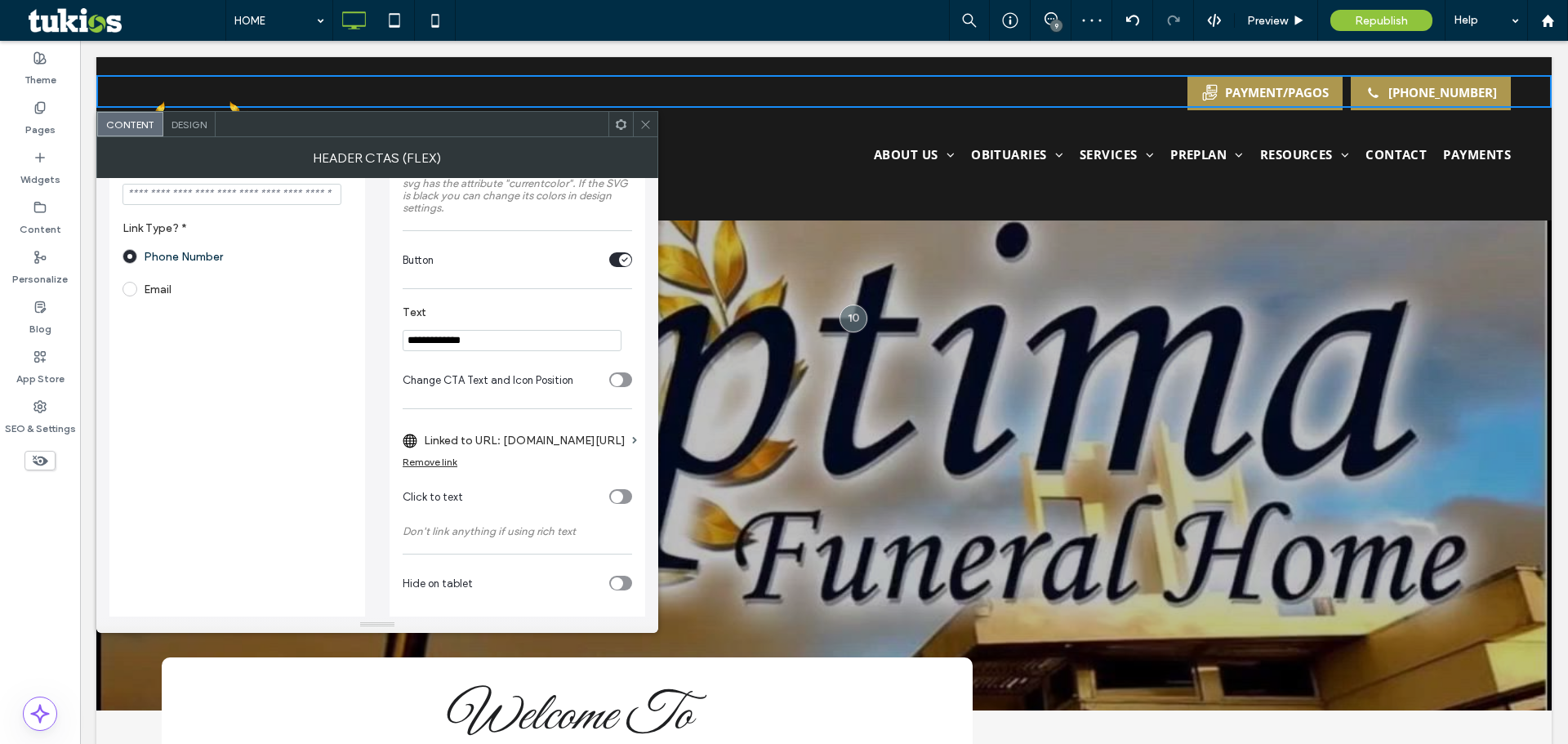
click at [641, 120] on div at bounding box center [645, 124] width 25 height 25
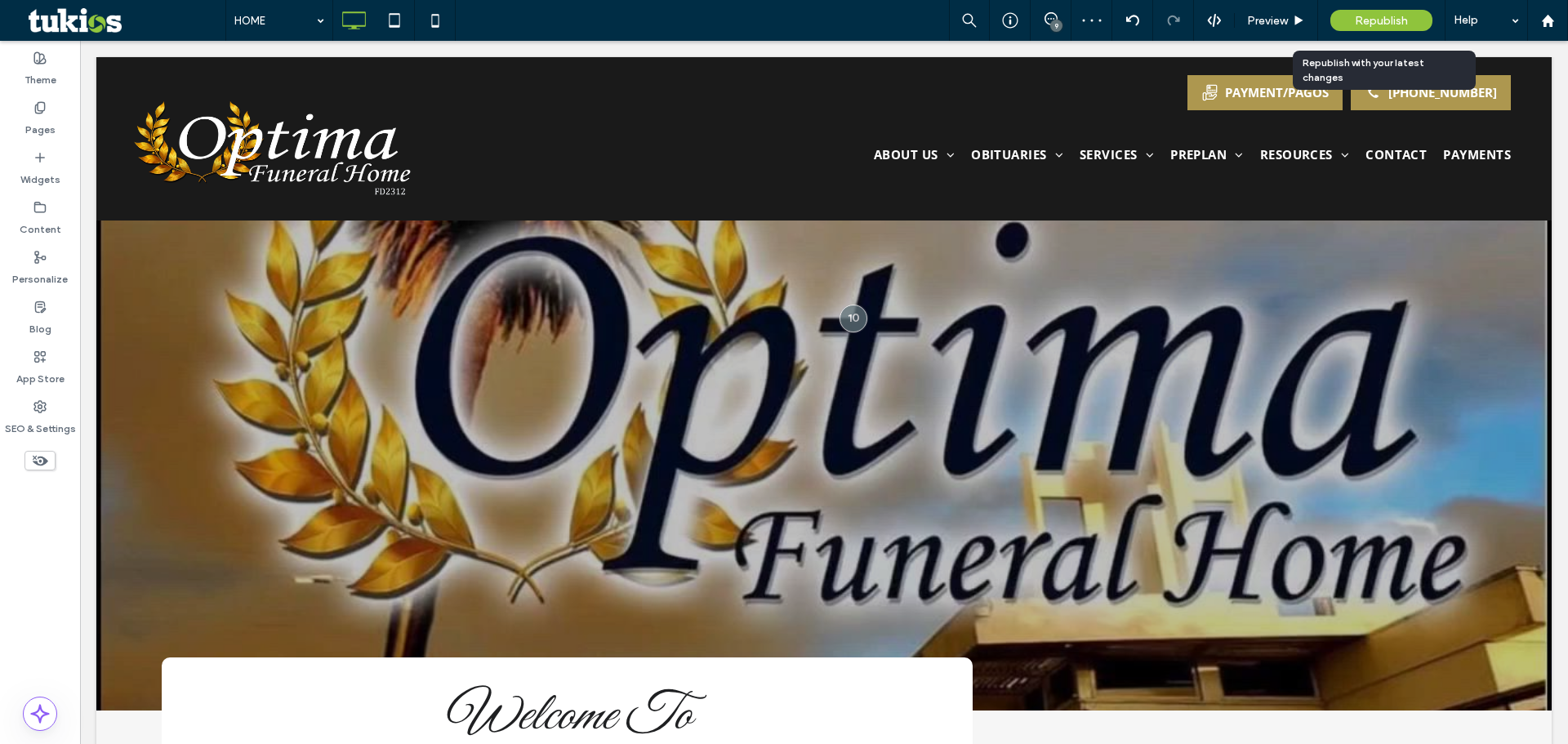
click at [1384, 27] on span "Republish" at bounding box center [1381, 20] width 53 height 14
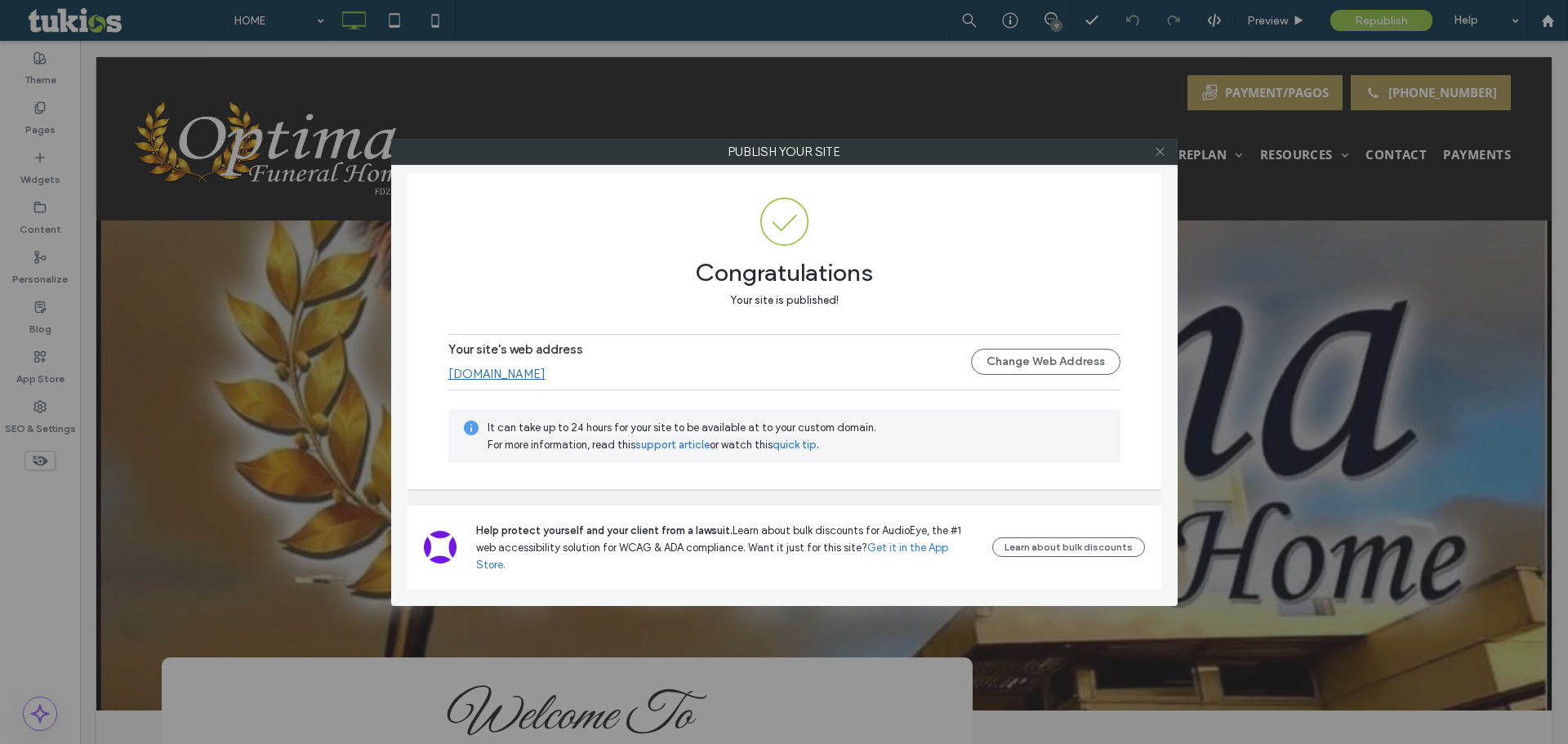
click at [1163, 147] on icon at bounding box center [1160, 151] width 12 height 12
